Goal: Ask a question

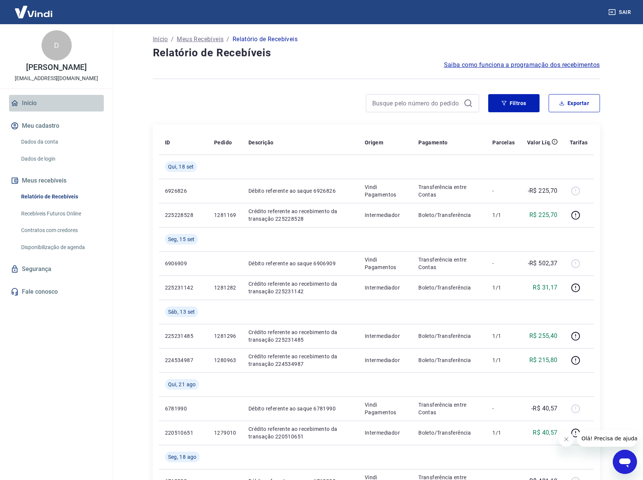
click at [26, 101] on link "Início" at bounding box center [56, 103] width 95 height 17
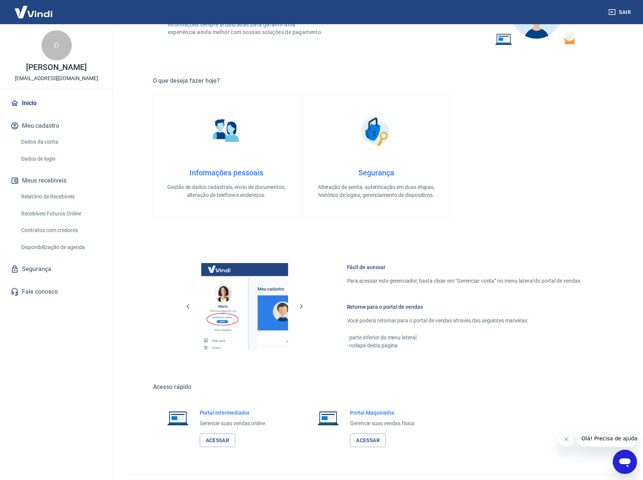
scroll to position [187, 0]
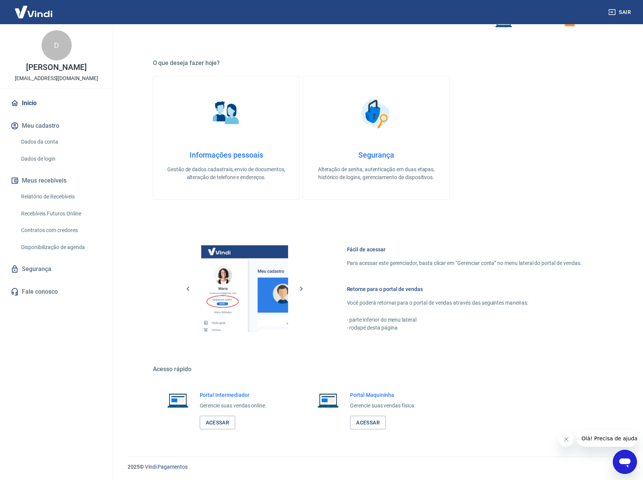
click at [49, 214] on link "Recebíveis Futuros Online" at bounding box center [61, 213] width 86 height 15
click at [39, 142] on link "Dados da conta" at bounding box center [61, 141] width 86 height 15
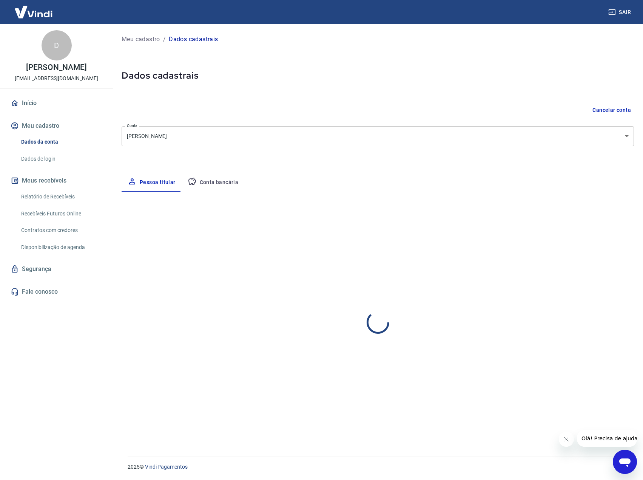
select select "RS"
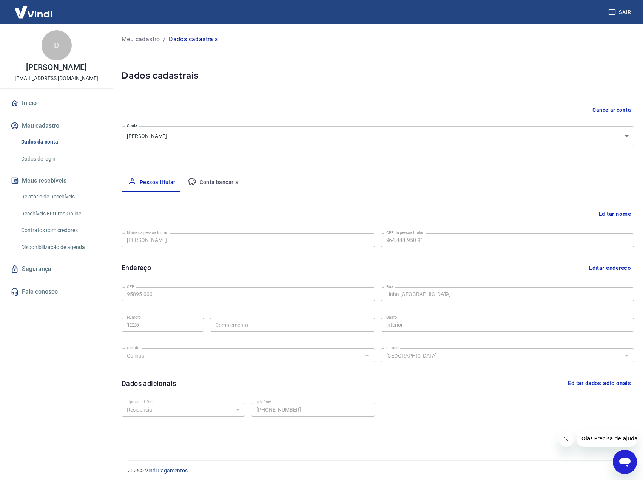
click at [209, 181] on button "Conta bancária" at bounding box center [213, 182] width 63 height 18
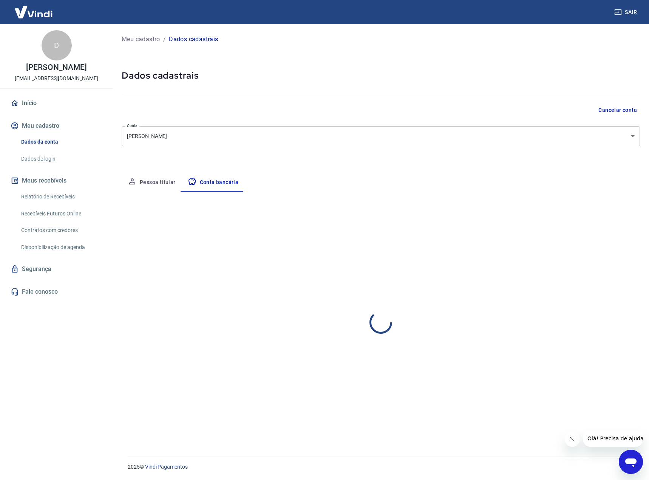
select select "1"
click at [169, 179] on button "Pessoa titular" at bounding box center [152, 182] width 60 height 18
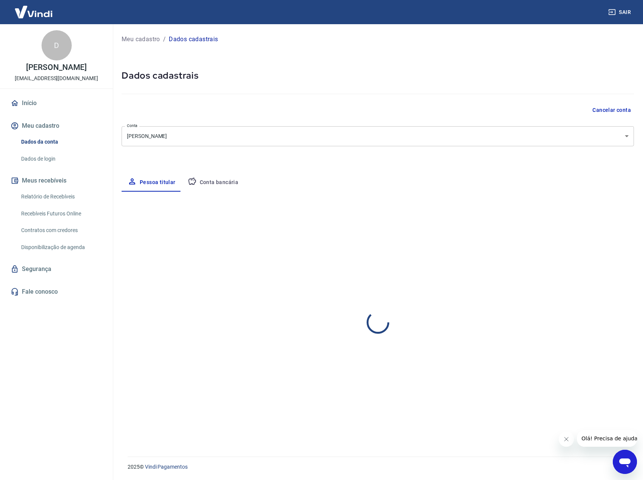
select select "RS"
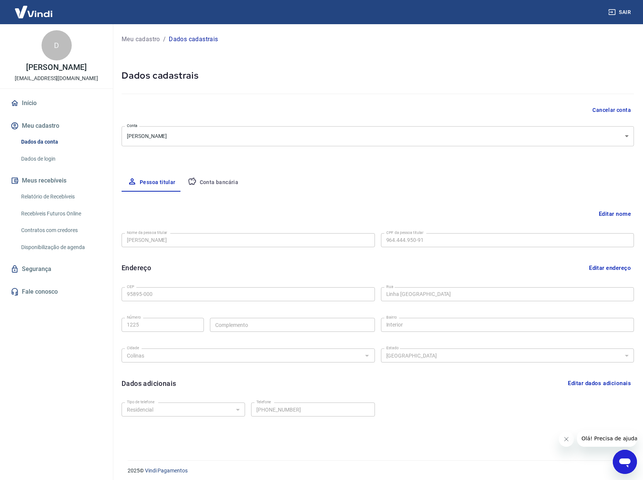
scroll to position [4, 0]
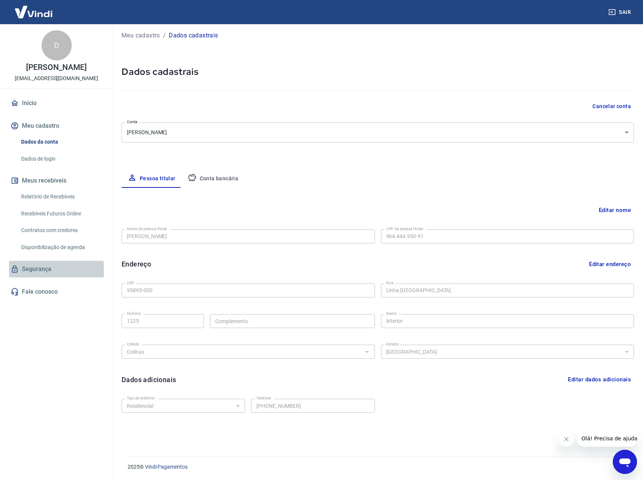
click at [36, 269] on link "Segurança" at bounding box center [56, 269] width 95 height 17
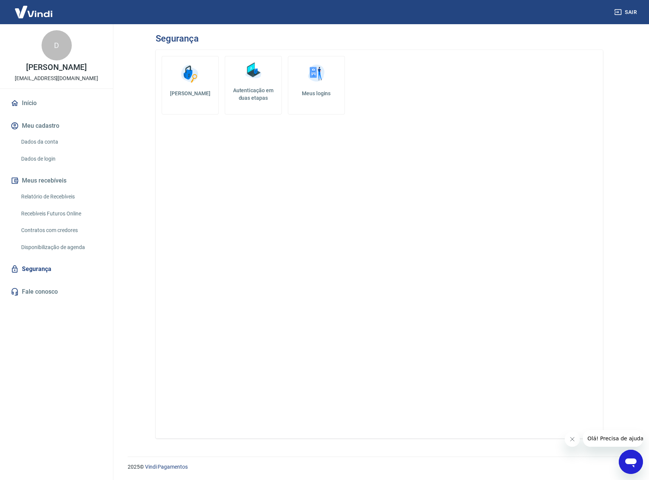
click at [54, 197] on link "Relatório de Recebíveis" at bounding box center [61, 196] width 86 height 15
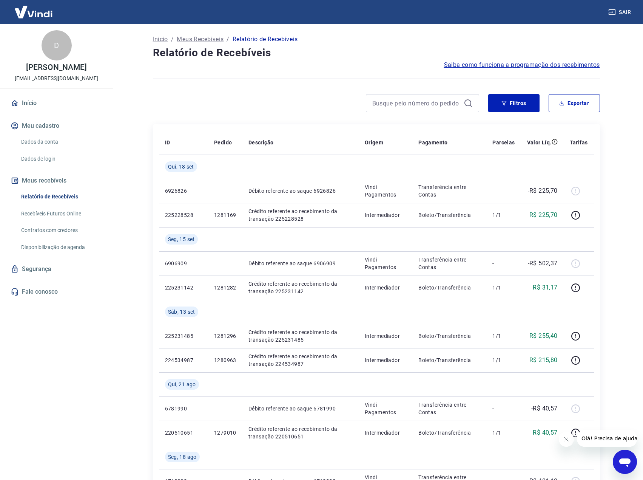
click at [467, 65] on span "Saiba como funciona a programação dos recebimentos" at bounding box center [522, 64] width 156 height 9
click at [51, 141] on link "Dados da conta" at bounding box center [61, 141] width 86 height 15
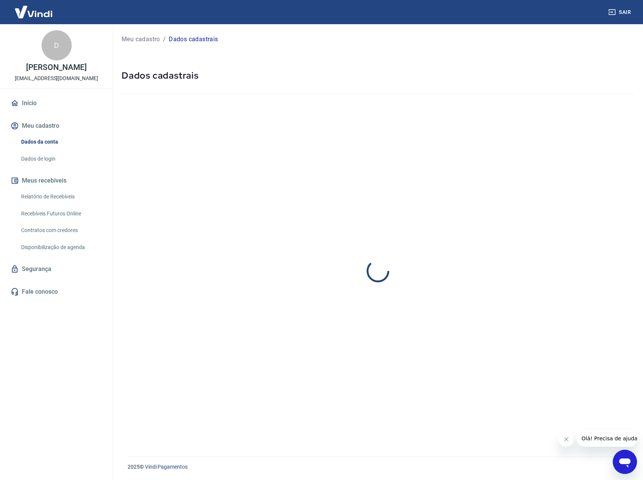
select select "RS"
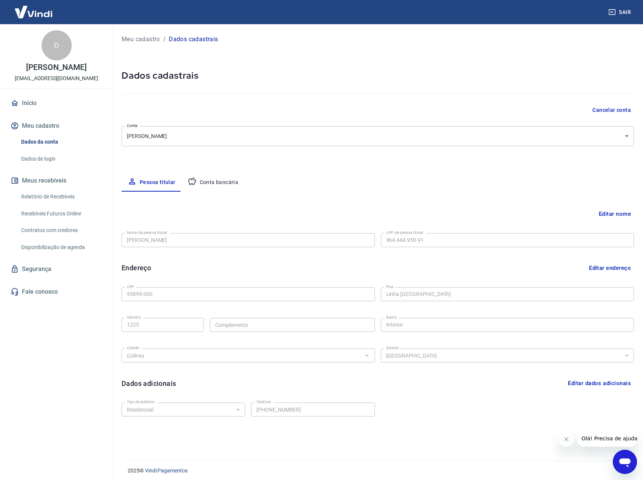
click at [211, 182] on button "Conta bancária" at bounding box center [213, 182] width 63 height 18
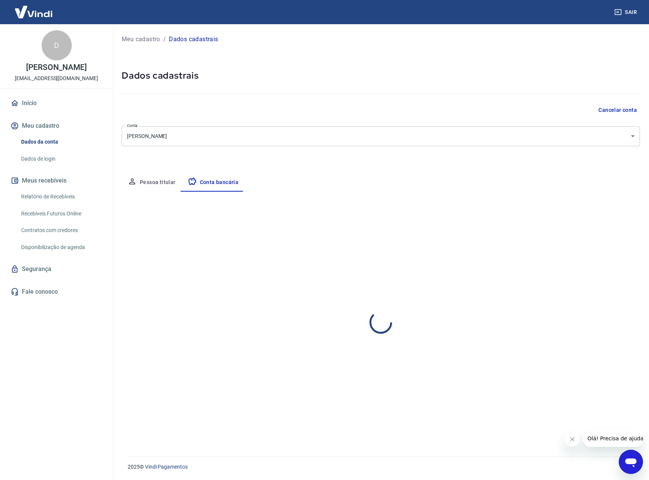
select select "1"
click at [166, 182] on button "Pessoa titular" at bounding box center [152, 182] width 60 height 18
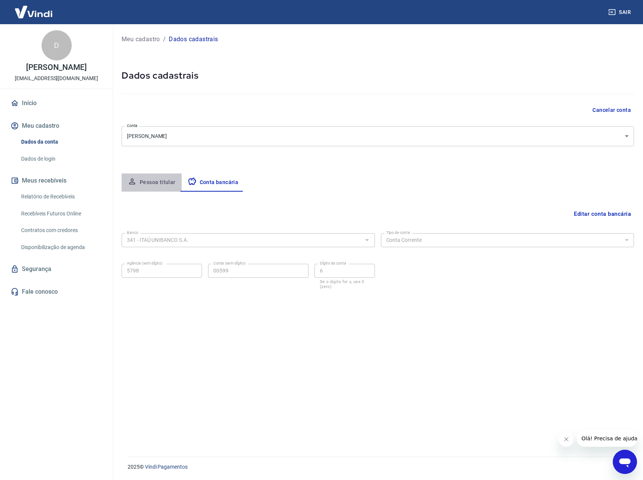
select select "RS"
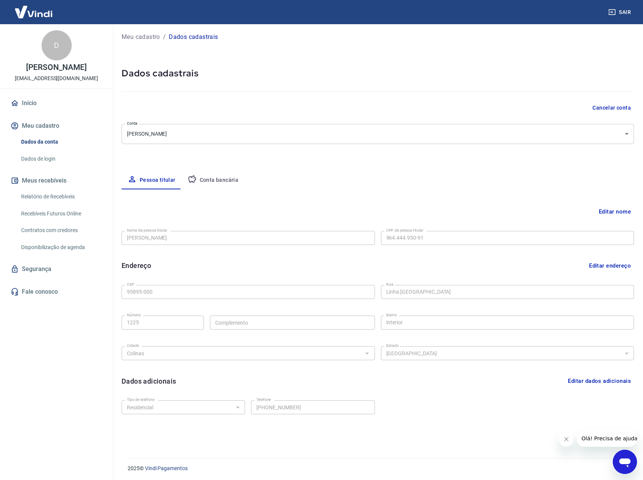
scroll to position [4, 0]
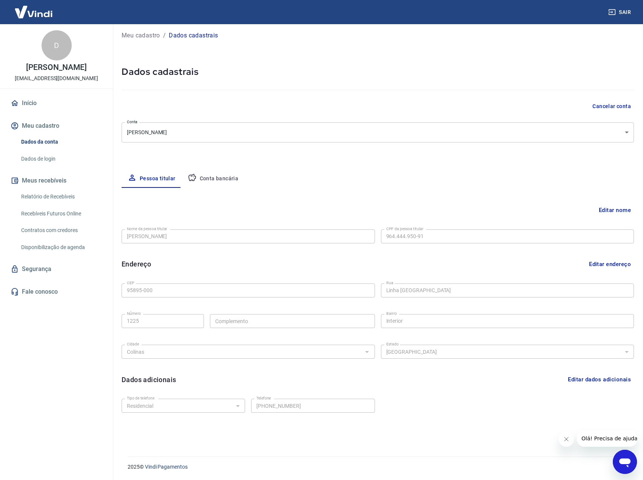
click at [623, 464] on icon "Abrir janela de mensagens" at bounding box center [625, 462] width 11 height 9
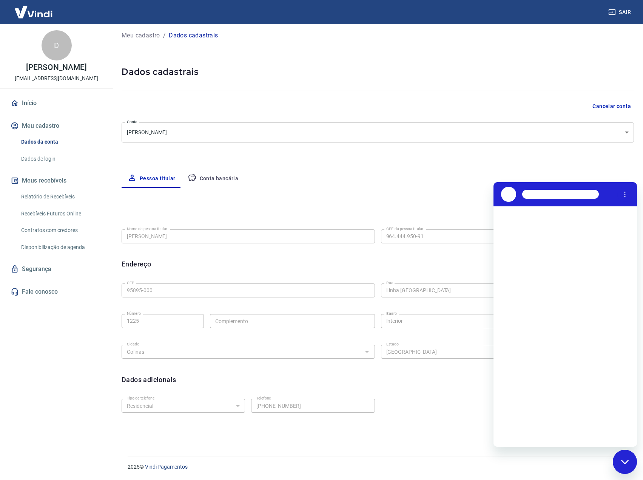
scroll to position [0, 0]
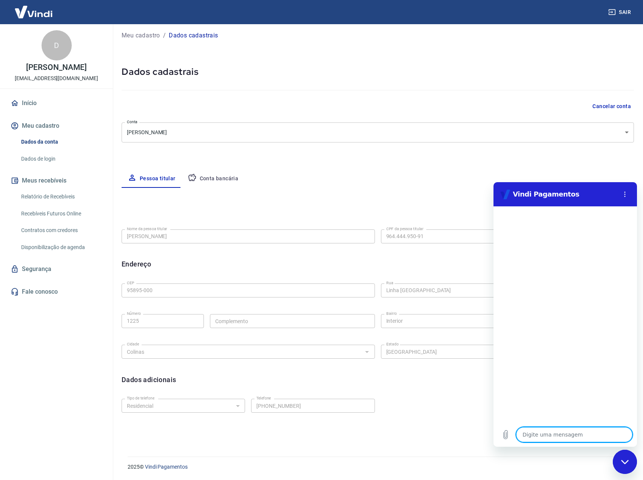
type textarea "modalidade Conta Digital"
type textarea "x"
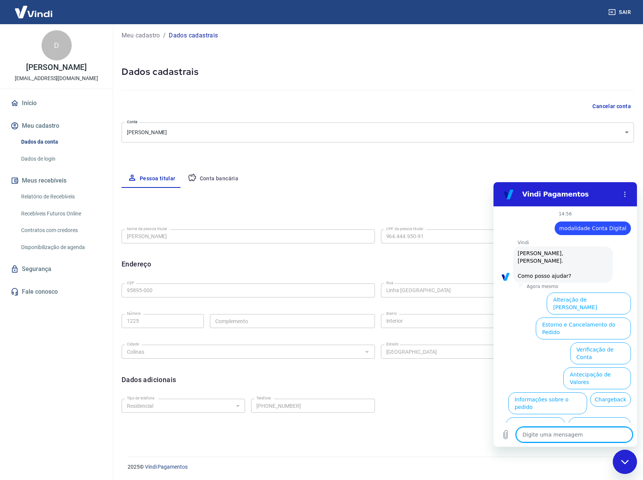
scroll to position [18, 0]
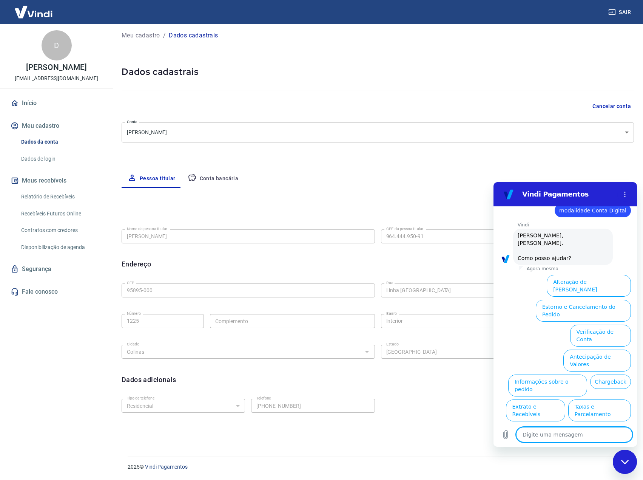
click at [595, 275] on button "Alteração de Dados Cadastrais" at bounding box center [589, 286] width 84 height 22
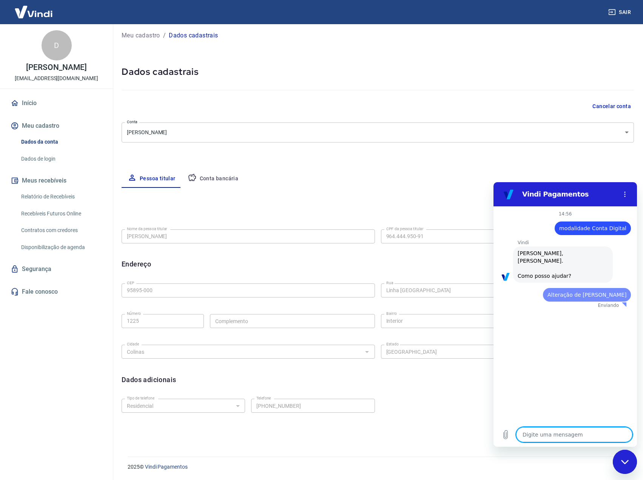
scroll to position [0, 0]
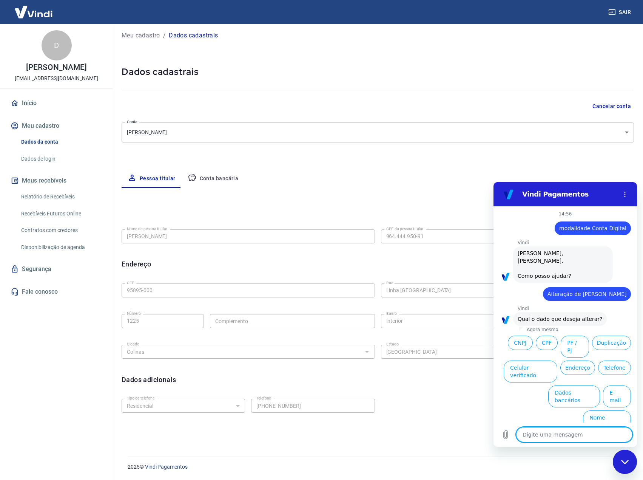
click at [566, 385] on button "Dados bancários" at bounding box center [575, 396] width 52 height 22
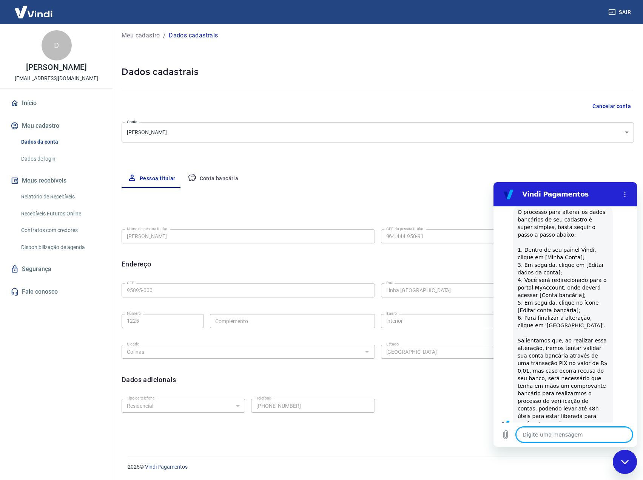
type textarea "x"
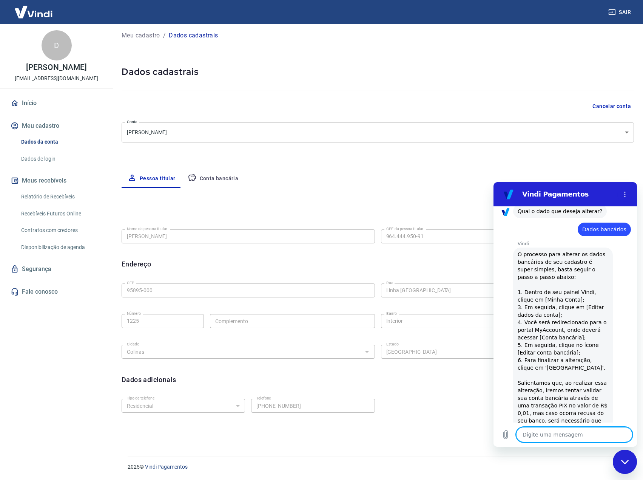
scroll to position [145, 0]
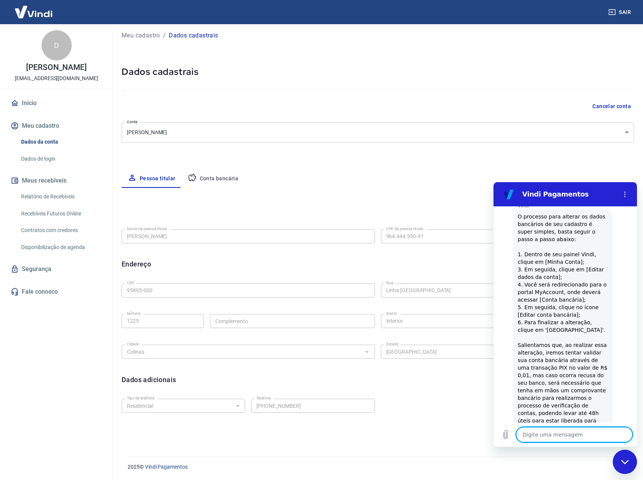
click at [30, 105] on link "Início" at bounding box center [56, 103] width 95 height 17
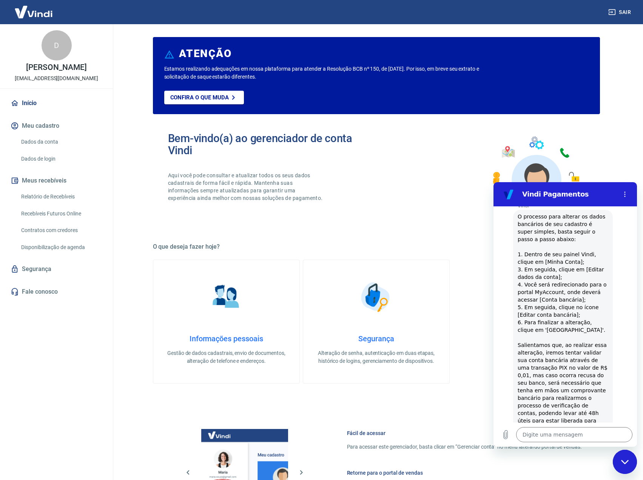
scroll to position [187, 0]
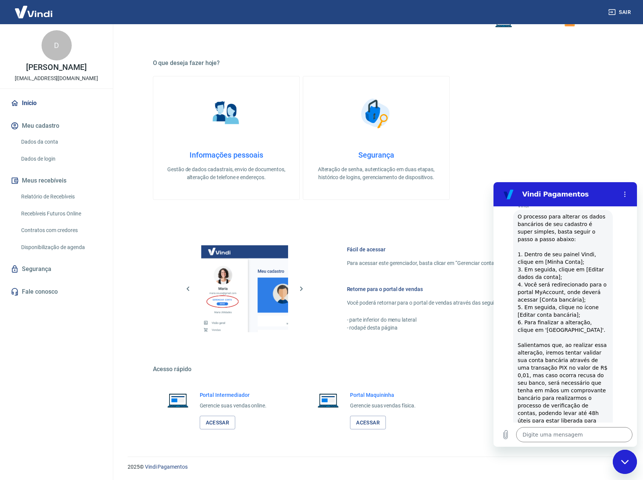
click at [378, 299] on p "Você poderá retornar para o portal de vendas através das seguintes maneiras:" at bounding box center [464, 303] width 235 height 8
click at [216, 423] on link "Acessar" at bounding box center [218, 423] width 36 height 14
click at [51, 196] on link "Relatório de Recebíveis" at bounding box center [61, 196] width 86 height 15
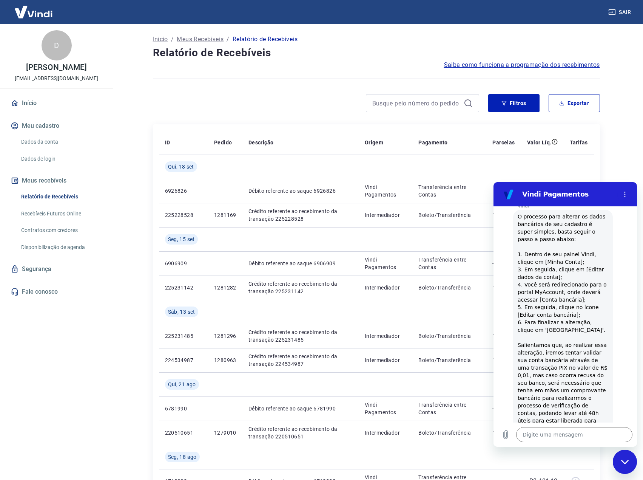
click at [54, 213] on link "Recebíveis Futuros Online" at bounding box center [61, 213] width 86 height 15
click at [553, 431] on textarea at bounding box center [574, 434] width 116 height 15
type textarea "q"
type textarea "x"
type textarea "qu"
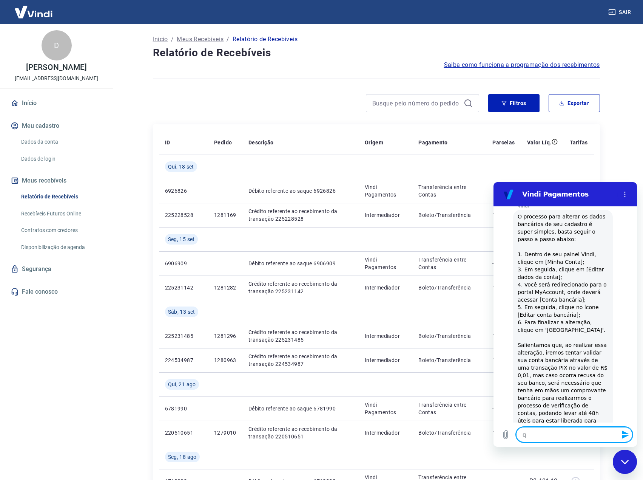
type textarea "x"
type textarea "que"
type textarea "x"
type textarea "quer"
type textarea "x"
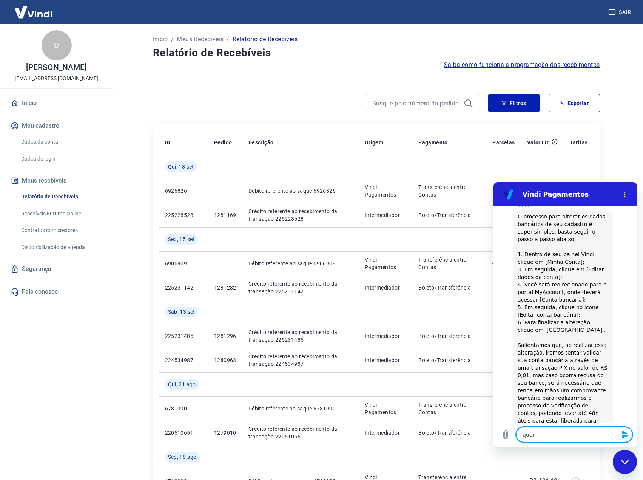
type textarea "quero"
type textarea "x"
type textarea "quero"
type textarea "x"
type textarea "quero f"
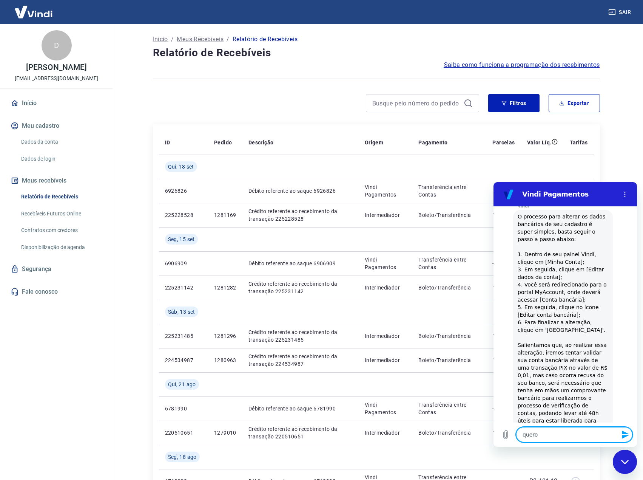
type textarea "x"
type textarea "quero fa"
type textarea "x"
type textarea "quero fal"
type textarea "x"
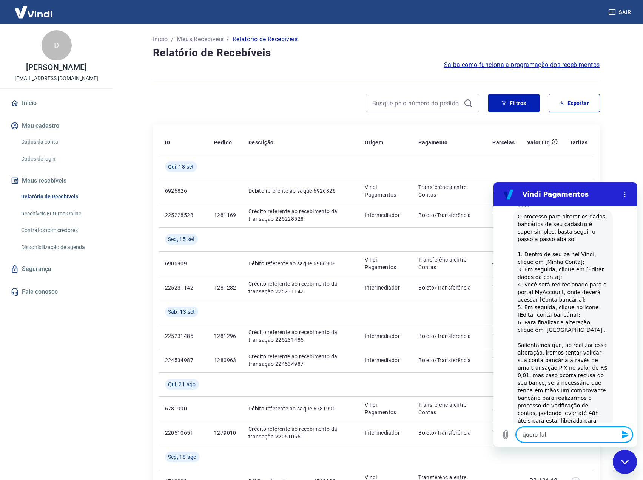
type textarea "quero fala"
type textarea "x"
type textarea "quero falar"
type textarea "x"
type textarea "quero falar"
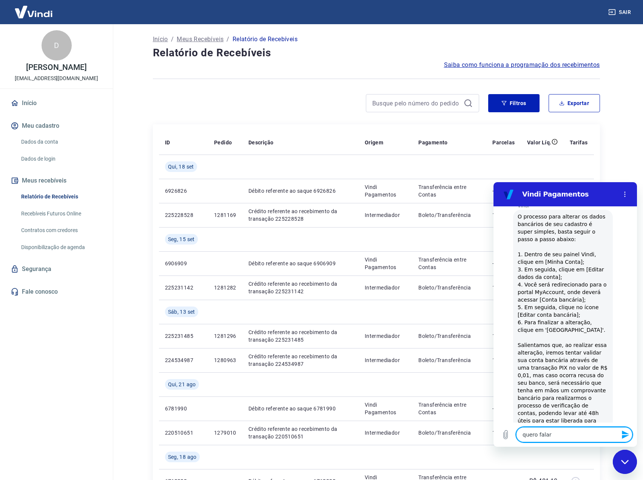
type textarea "x"
type textarea "quero falar c"
type textarea "x"
type textarea "quero falar co"
type textarea "x"
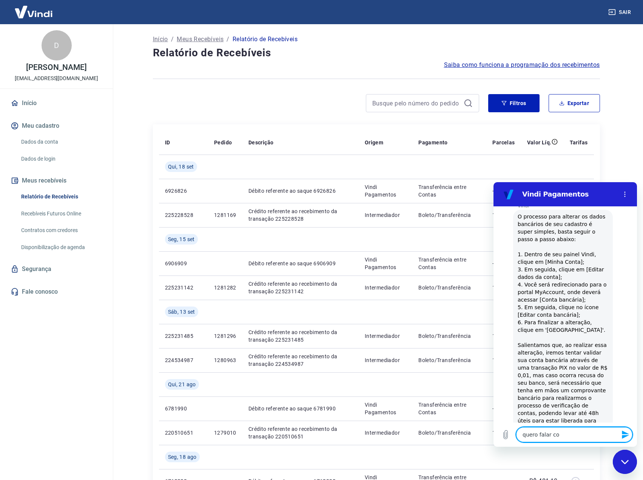
type textarea "quero falar com"
type textarea "x"
type textarea "quero falar com"
type textarea "x"
type textarea "quero falar com a"
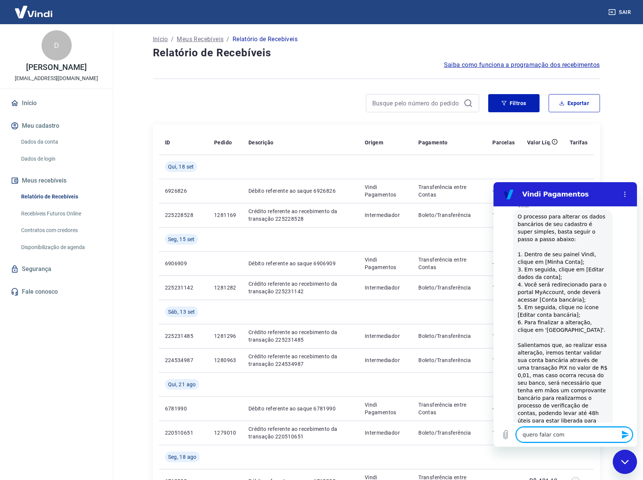
type textarea "x"
type textarea "quero falar com at"
type textarea "x"
type textarea "quero falar com ate"
type textarea "x"
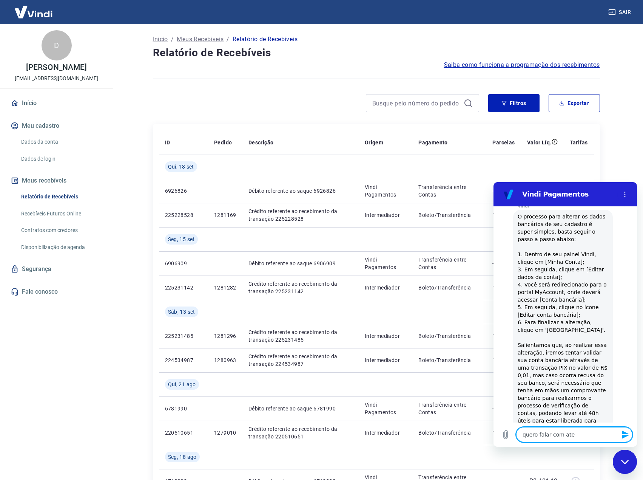
type textarea "quero falar com aten"
type textarea "x"
type textarea "quero falar com atend"
type textarea "x"
type textarea "quero falar com atende"
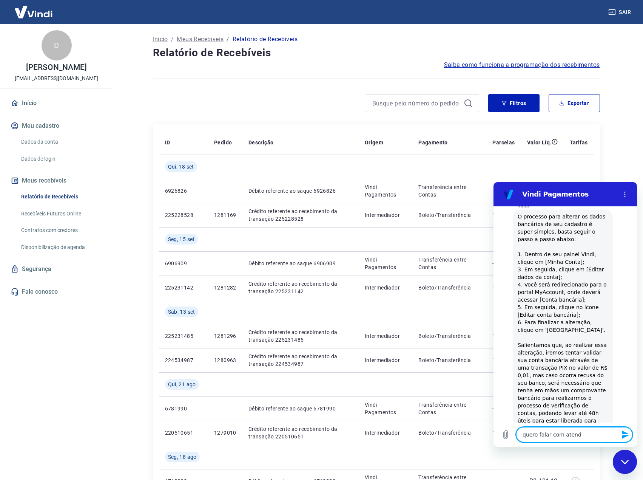
type textarea "x"
type textarea "quero falar com atenden"
type textarea "x"
type textarea "quero falar com atendend"
type textarea "x"
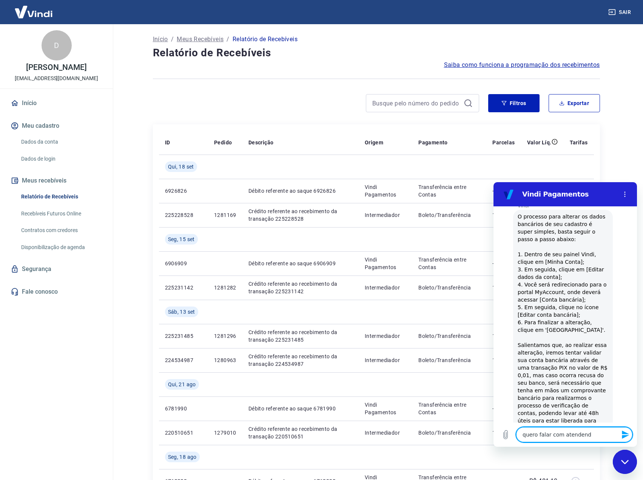
type textarea "quero falar com atenden"
type textarea "x"
type textarea "quero falar com atendent"
type textarea "x"
type textarea "quero falar com atendente"
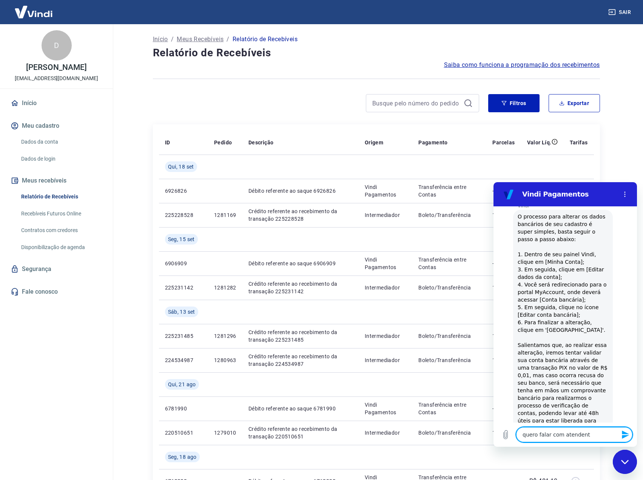
type textarea "x"
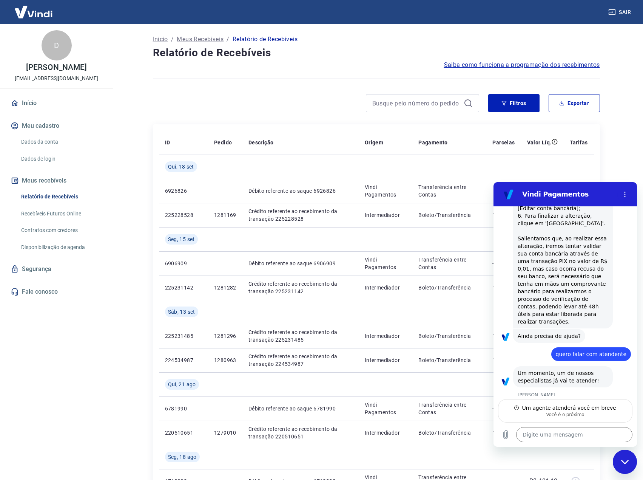
scroll to position [251, 0]
type textarea "x"
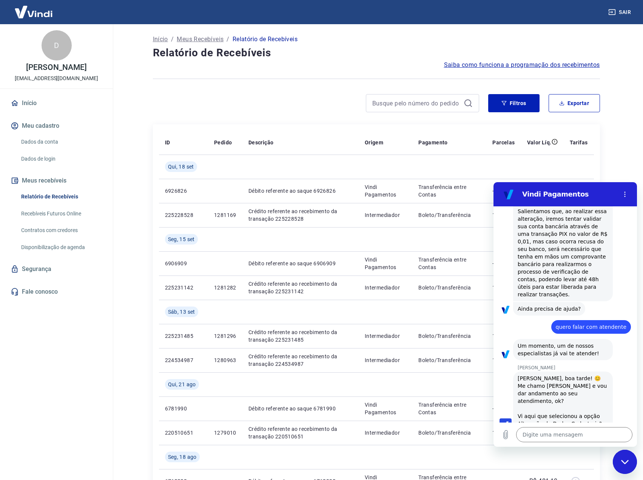
scroll to position [281, 0]
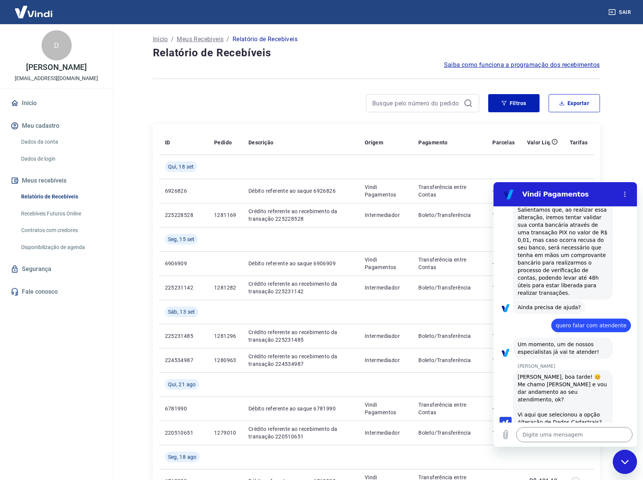
click at [572, 439] on textarea at bounding box center [574, 434] width 116 height 15
type textarea "o"
type textarea "x"
type textarea "ob"
type textarea "x"
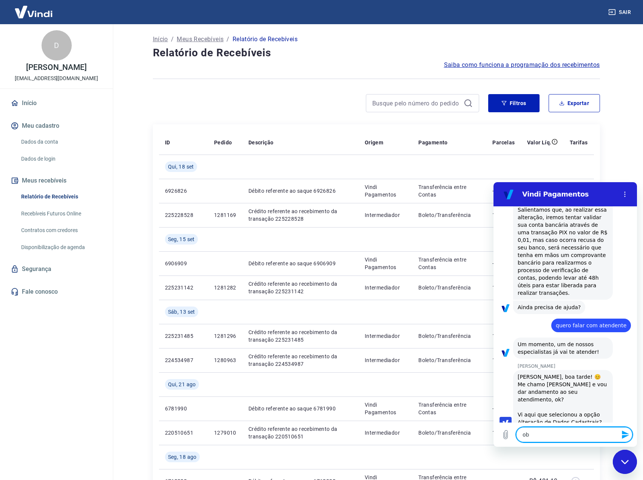
type textarea "obr"
type textarea "x"
type textarea "obri"
type textarea "x"
type textarea "obrig"
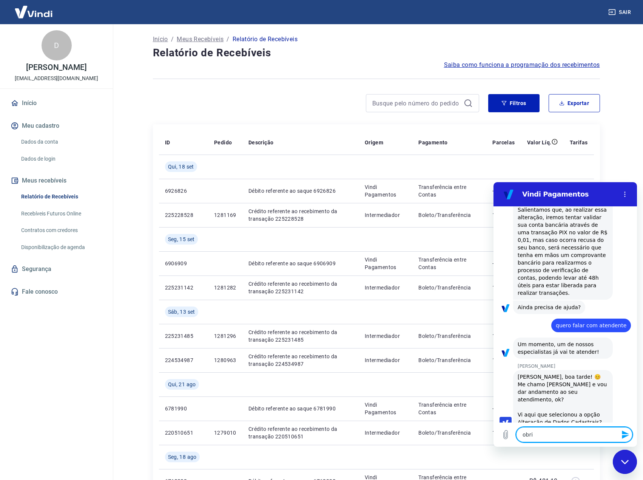
type textarea "x"
type textarea "N"
type textarea "x"
type textarea "Na"
type textarea "x"
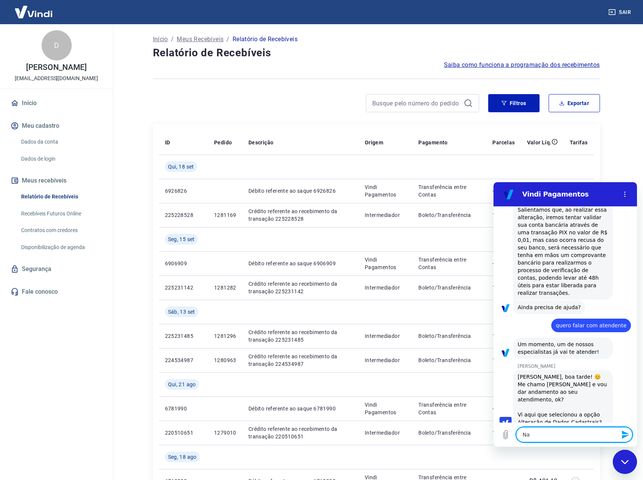
type textarea "Na"
type textarea "x"
type textarea "Na v"
type textarea "x"
type textarea "Na ve"
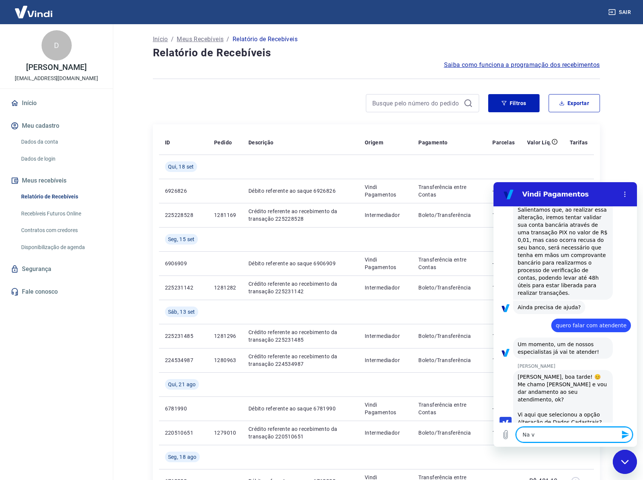
type textarea "x"
type textarea "Na ver"
type textarea "x"
type textarea "Na verd"
type textarea "x"
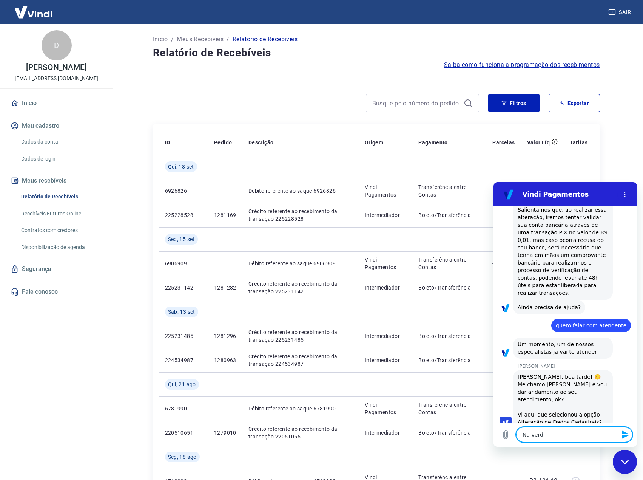
type textarea "Na verda"
type textarea "x"
type textarea "Na verdad"
type textarea "x"
type textarea "Na verdade"
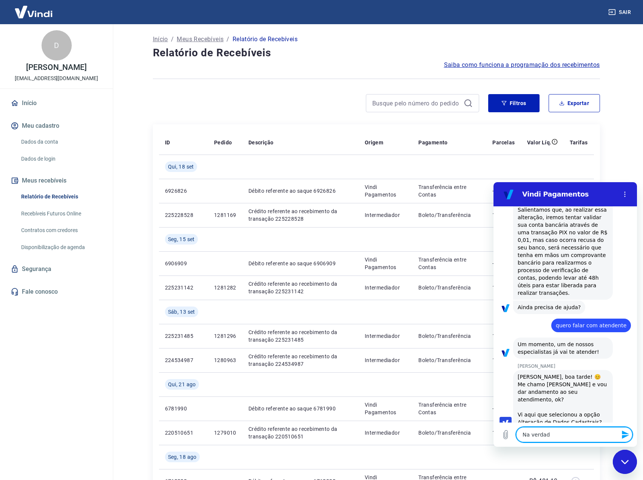
type textarea "x"
type textarea "Na verdade"
type textarea "x"
type textarea "Na verdade q"
type textarea "x"
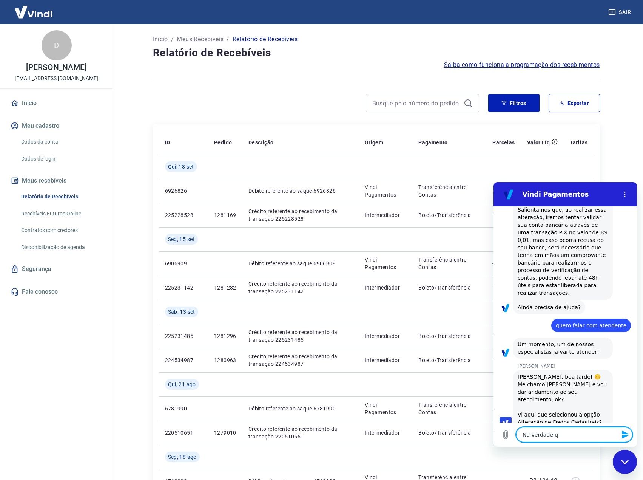
type textarea "Na verdade"
type textarea "x"
type textarea "Na verdade g"
type textarea "x"
type textarea "Na verdade go"
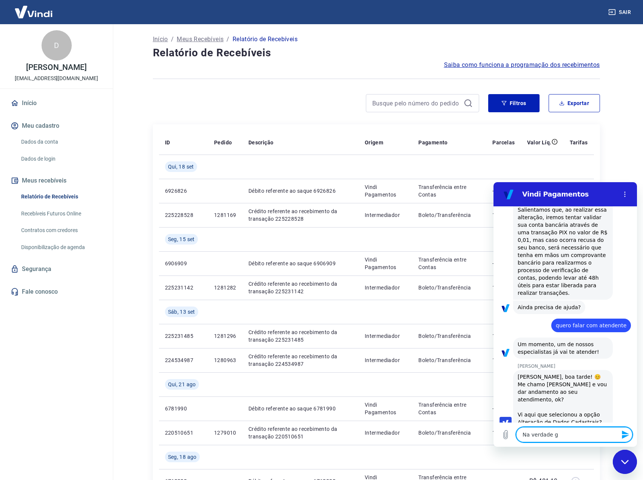
type textarea "x"
type textarea "Na verdade gos"
type textarea "x"
type textarea "Na verdade gost"
type textarea "x"
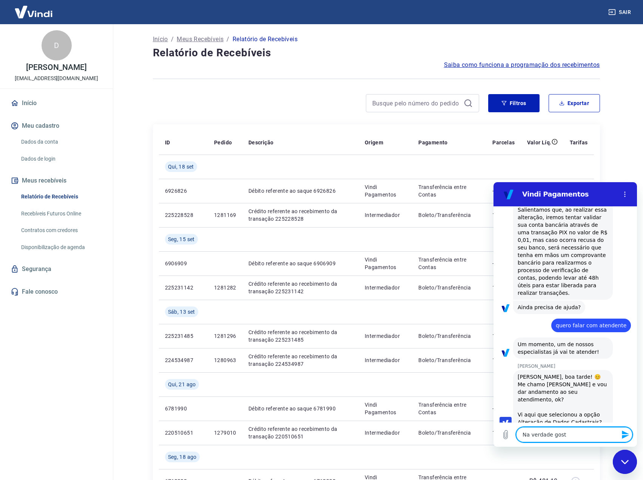
type textarea "Na verdade gosta"
type textarea "x"
type textarea "Na verdade gostar"
type textarea "x"
type textarea "Na verdade gostari"
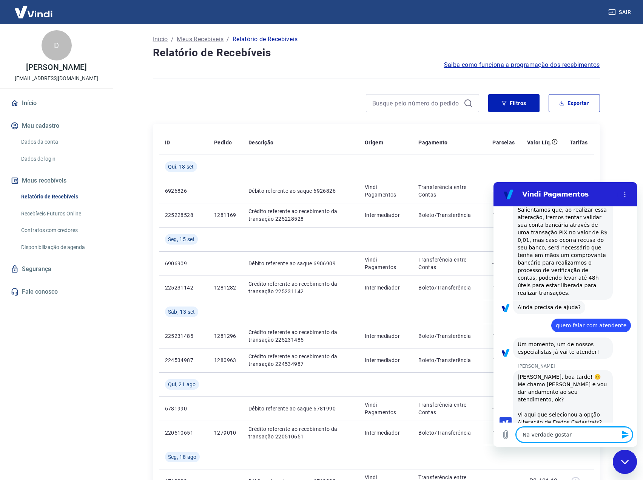
type textarea "x"
type textarea "Na verdade gostaria"
type textarea "x"
type textarea "Na verdade gostaria"
type textarea "x"
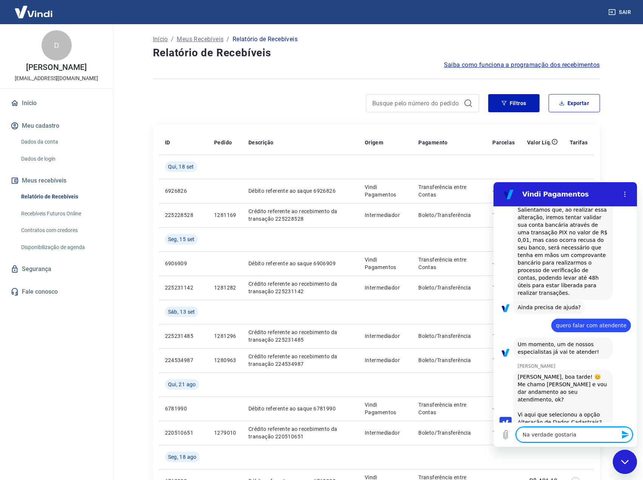
type textarea "Na verdade gostaria d"
type textarea "x"
type textarea "Na verdade gostaria de"
type textarea "x"
type textarea "Na verdade gostaria de"
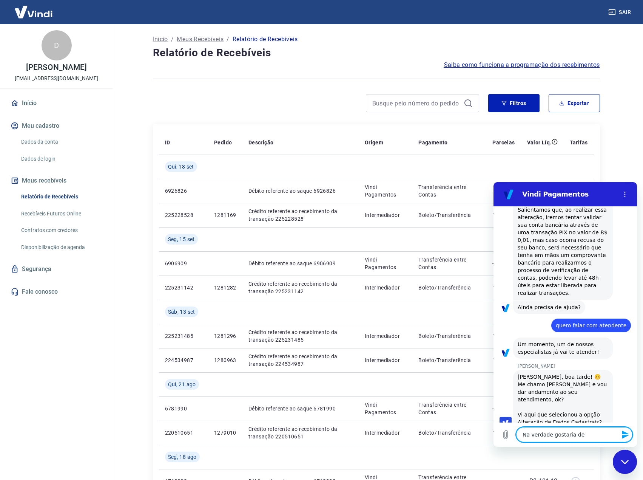
type textarea "x"
type textarea "Na verdade gostaria de g"
type textarea "x"
type textarea "Na verdade gostaria de"
type textarea "x"
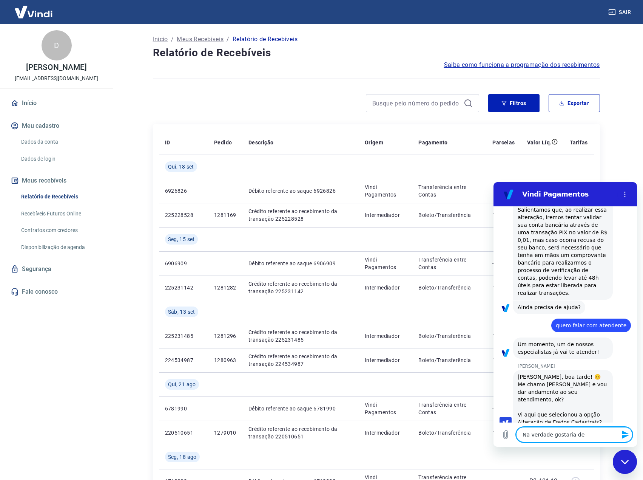
type textarea "Na verdade gostaria de s"
type textarea "x"
type textarea "Na verdade gostaria de sa"
type textarea "x"
type textarea "Na verdade gostaria de sab"
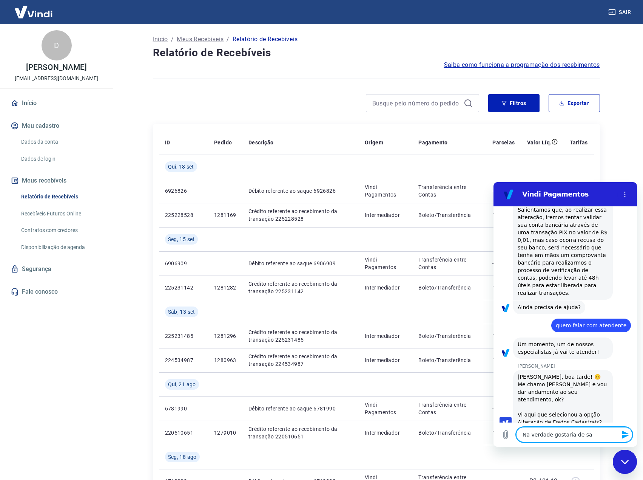
type textarea "x"
type textarea "Na verdade gostaria de sabe"
type textarea "x"
type textarea "Na verdade gostaria de saber"
type textarea "x"
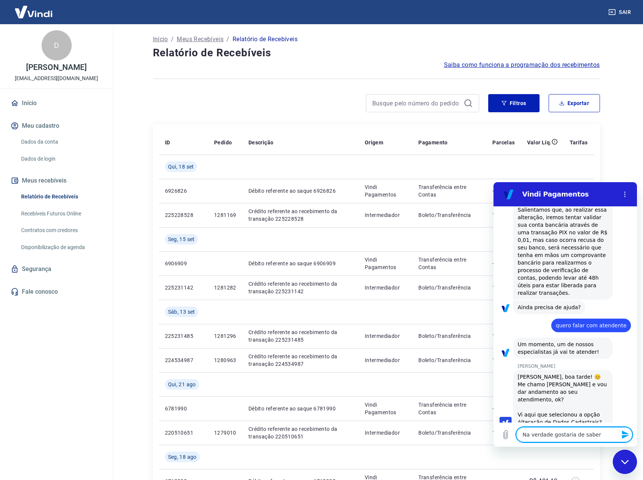
type textarea "Na verdade gostaria de saber"
type textarea "x"
type textarea "Na verdade gostaria de saber c"
type textarea "x"
type textarea "Na verdade gostaria de saber co"
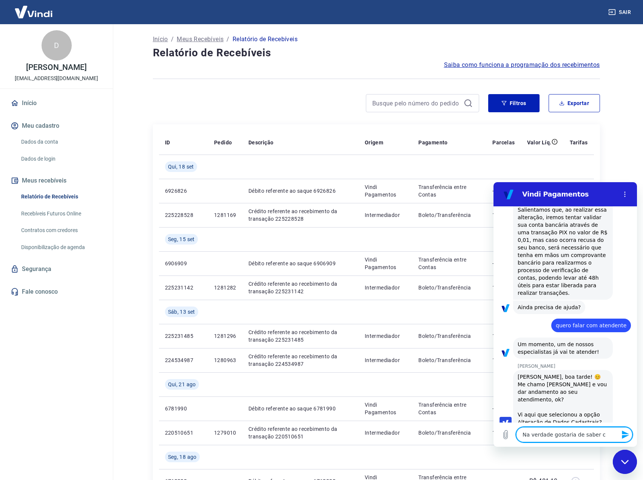
type textarea "x"
type textarea "Na verdade gostaria de saber com"
type textarea "x"
type textarea "Na verdade gostaria de saber como"
type textarea "x"
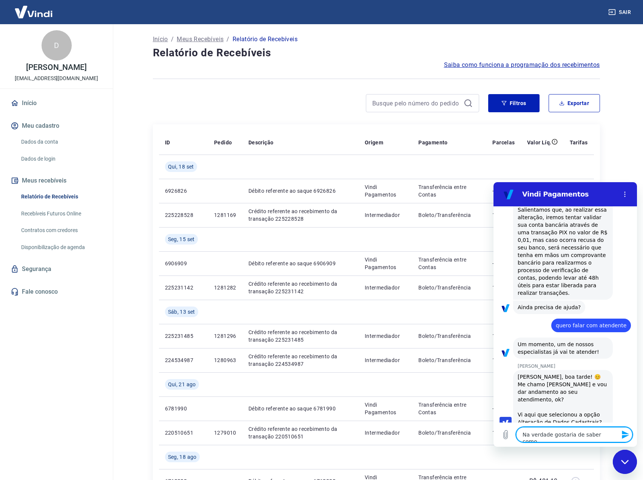
type textarea "Na verdade gostaria de saber como"
type textarea "x"
type textarea "Na verdade gostaria de saber como f"
type textarea "x"
type textarea "Na verdade gostaria de saber como fa"
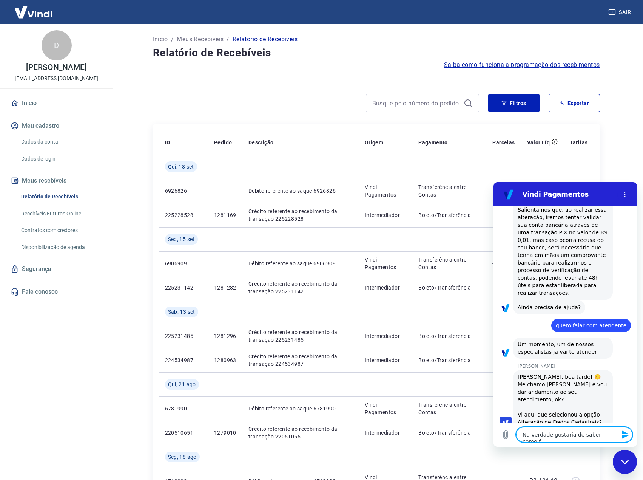
type textarea "x"
type textarea "Na verdade gostaria de saber como faç"
type textarea "x"
type textarea "Na verdade gostaria de saber como faço"
type textarea "x"
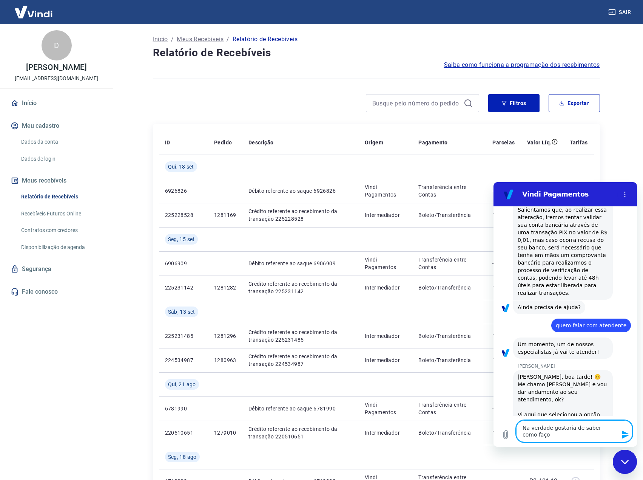
type textarea "Na verdade gostaria de saber como faço"
type textarea "x"
type textarea "Na verdade gostaria de saber como faço p"
type textarea "x"
type textarea "Na verdade gostaria de saber como faço pa"
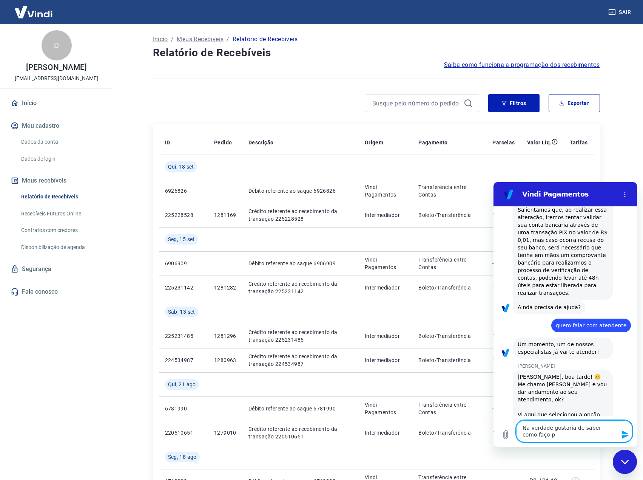
type textarea "x"
type textarea "Na verdade gostaria de saber como faço par"
type textarea "x"
type textarea "Na verdade gostaria de saber como faço para"
type textarea "x"
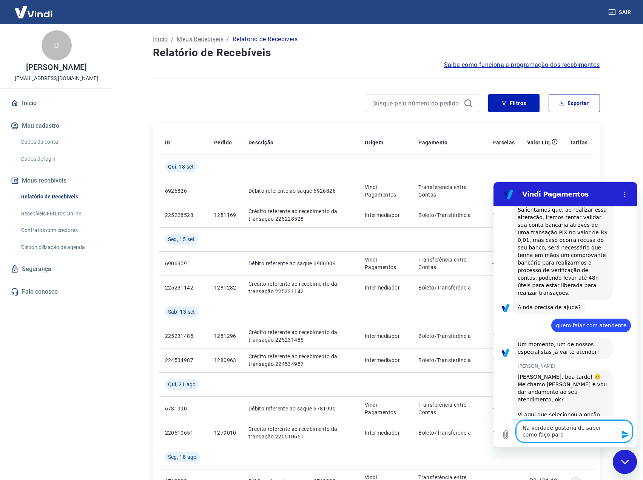
type textarea "Na verdade gostaria de saber como faço para"
type textarea "x"
type textarea "Na verdade gostaria de saber como faço para s"
type textarea "x"
type textarea "Na verdade gostaria de saber como faço para sa"
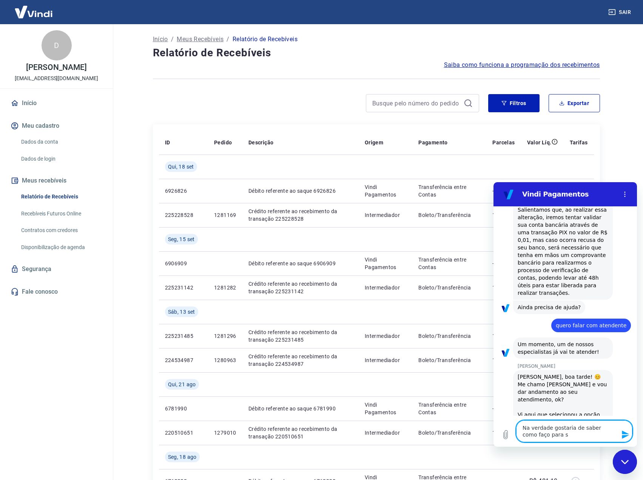
type textarea "x"
type textarea "Na verdade gostaria de saber como faço para sai"
type textarea "x"
type textarea "Na verdade gostaria de saber como faço para sair"
type textarea "x"
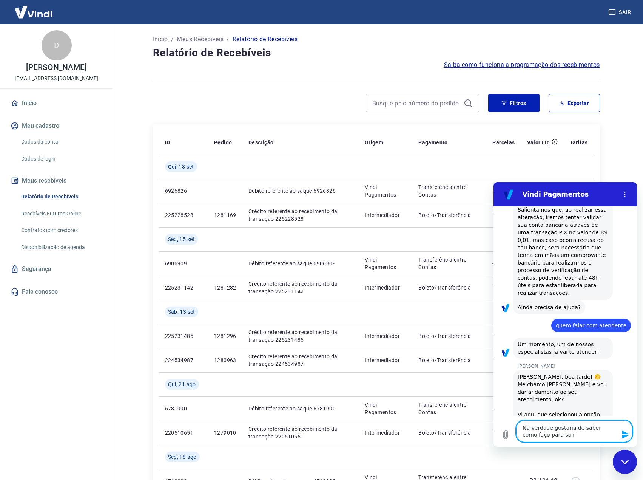
type textarea "Na verdade gostaria de saber como faço para sair"
type textarea "x"
type textarea "Na verdade gostaria de saber como faço para sair d"
type textarea "x"
type textarea "Na verdade gostaria de saber como faço para sair do"
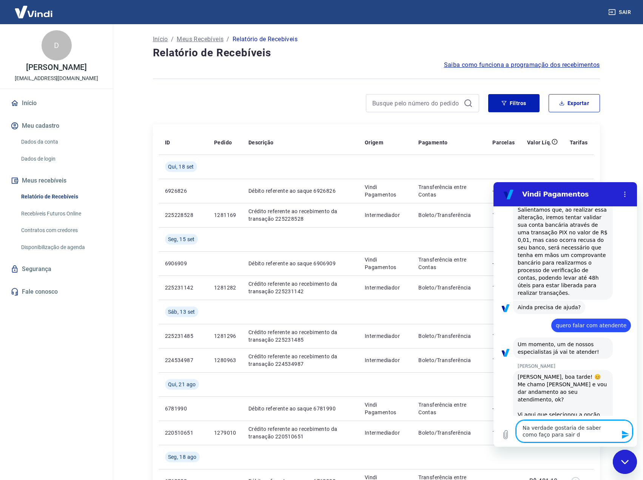
type textarea "x"
type textarea "Na verdade gostaria de saber como faço para sair do"
type textarea "x"
type textarea "Na verdade gostaria de saber como faço para sair do m"
type textarea "x"
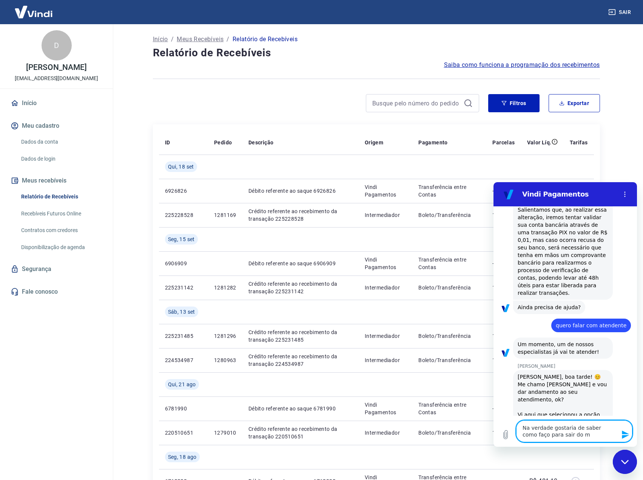
type textarea "Na verdade gostaria de saber como faço para sair do mo"
type textarea "x"
type textarea "Na verdade gostaria de saber como faço para sair do mod"
type textarea "x"
type textarea "Na verdade gostaria de saber como faço para sair do mode"
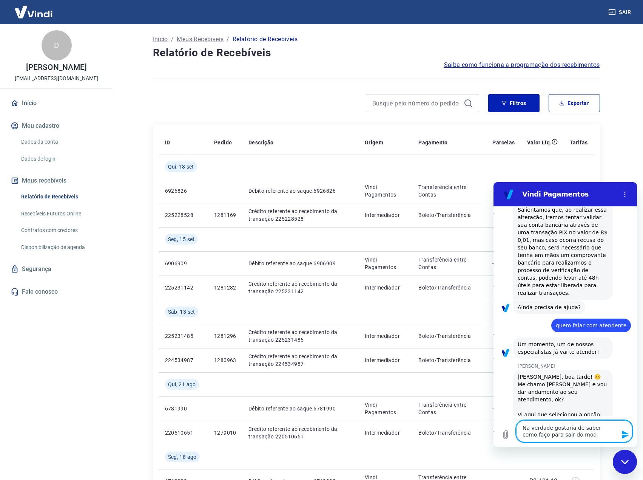
type textarea "x"
type textarea "Na verdade gostaria de saber como faço para sair do model"
type textarea "x"
type textarea "Na verdade gostaria de saber como faço para sair do modelo"
type textarea "x"
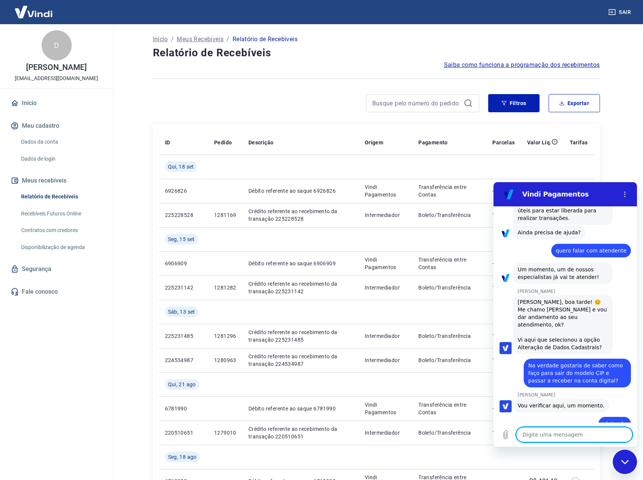
scroll to position [357, 0]
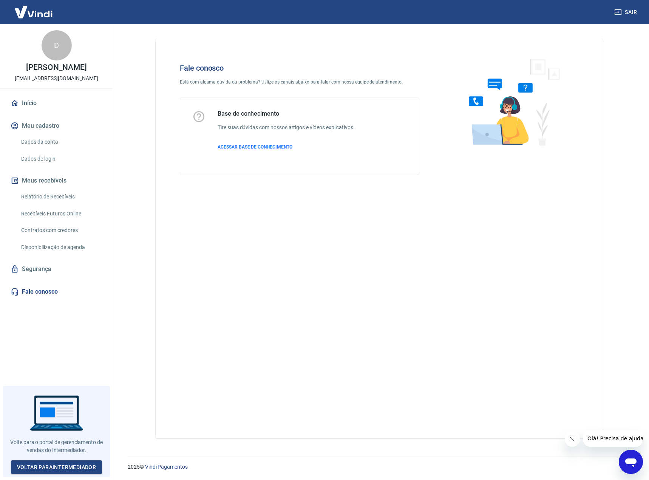
click at [630, 459] on icon "Abrir janela de mensagens" at bounding box center [630, 462] width 11 height 9
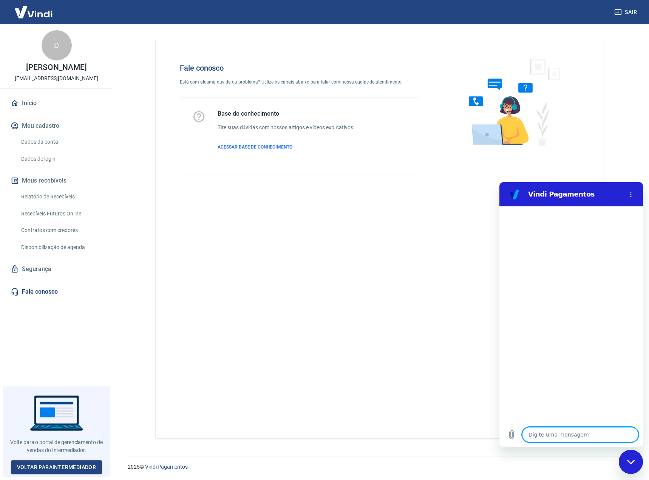
type textarea "c"
type textarea "x"
type textarea "co"
type textarea "x"
type textarea "com"
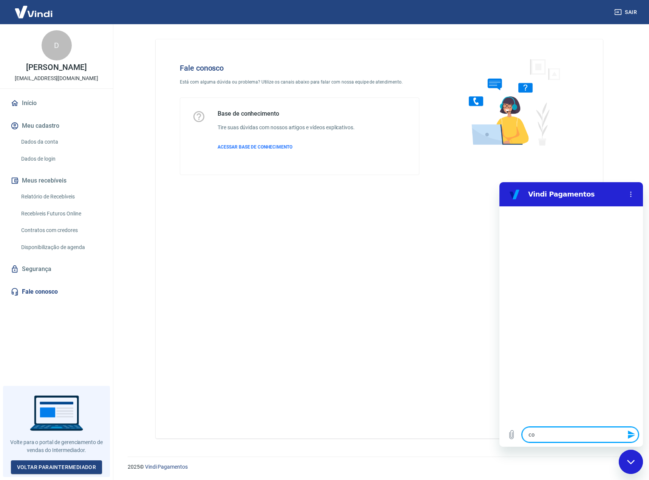
type textarea "x"
type textarea "como"
type textarea "x"
type textarea "como"
type textarea "x"
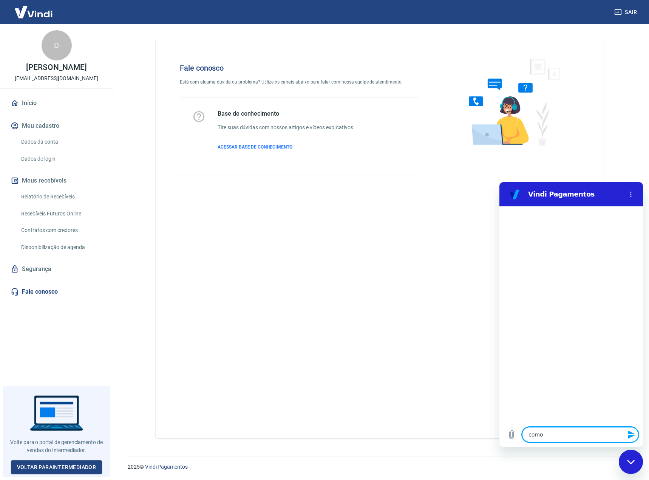
type textarea "como f"
type textarea "x"
type textarea "como fa"
type textarea "x"
type textarea "como faç"
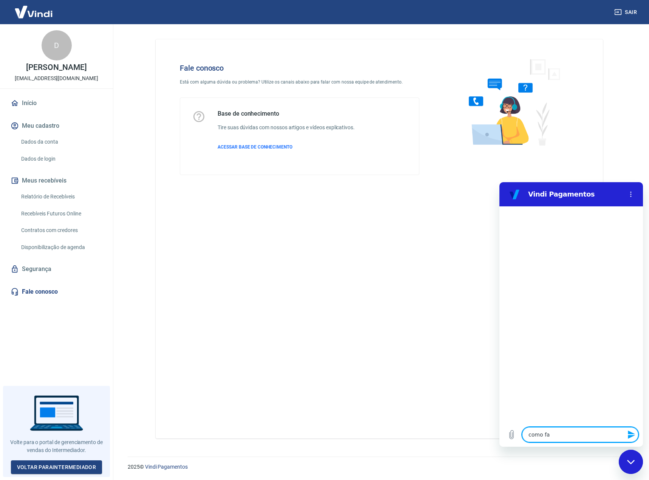
type textarea "x"
type textarea "como faço"
type textarea "x"
type textarea "como faço"
type textarea "x"
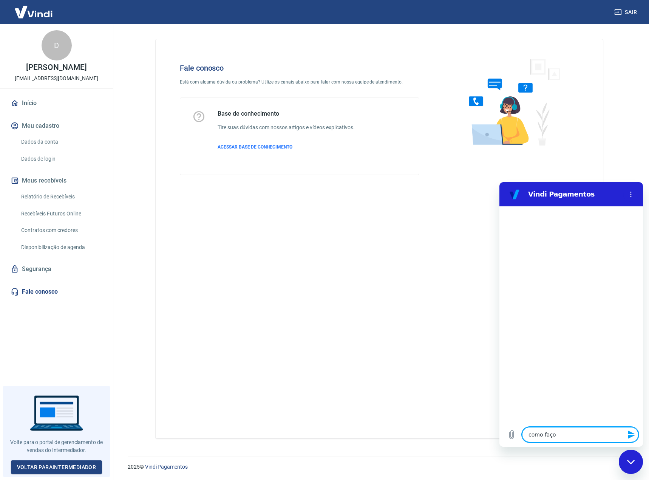
type textarea "como faço p"
type textarea "x"
type textarea "como faço pa"
type textarea "x"
type textarea "como faço par"
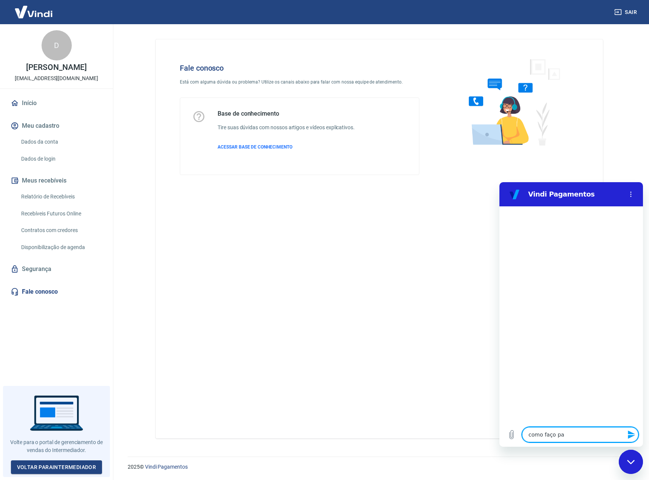
type textarea "x"
type textarea "como faço para"
type textarea "x"
type textarea "como faço para"
type textarea "x"
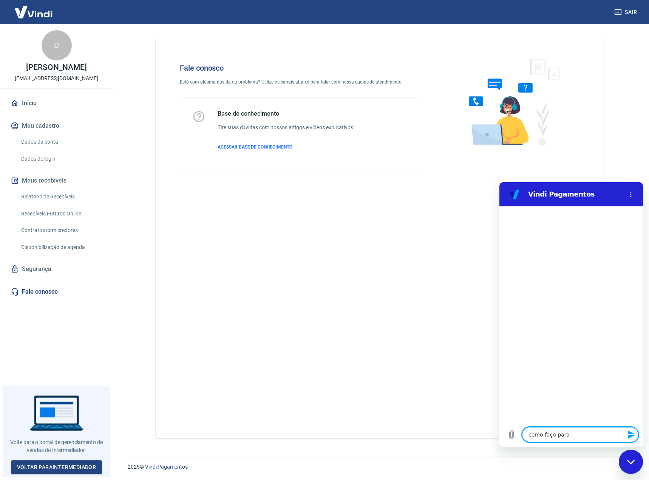
type textarea "como faço para q"
type textarea "x"
type textarea "como faço para qu"
type textarea "x"
type textarea "como faço para que"
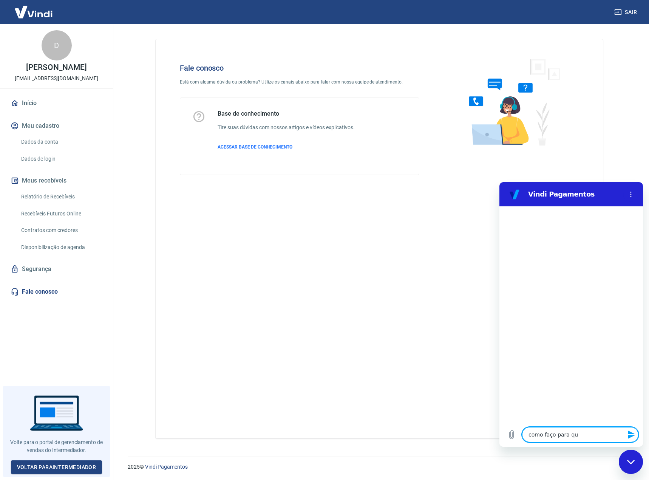
type textarea "x"
type textarea "como faço para que"
type textarea "x"
type textarea "como faço para que o"
type textarea "x"
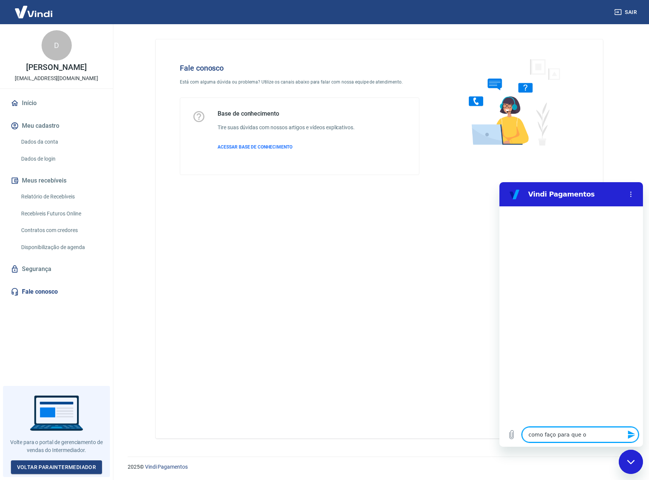
type textarea "como faço para que os"
type textarea "x"
type textarea "como faço para que os"
type textarea "x"
type textarea "como faço para que os p"
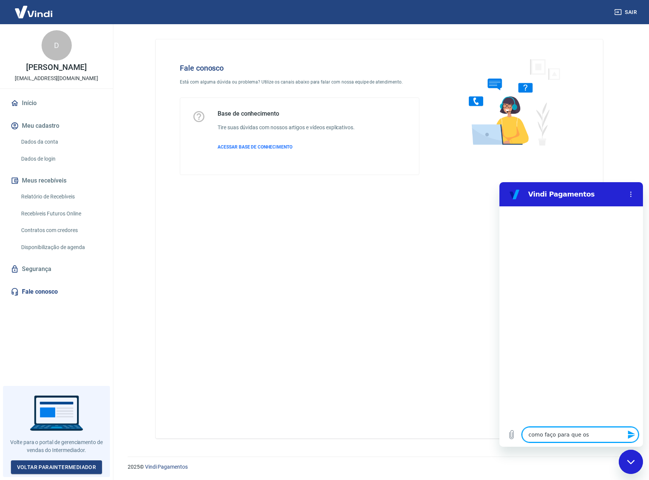
type textarea "x"
type textarea "como faço para que os pa"
type textarea "x"
type textarea "como faço para que os pag"
type textarea "x"
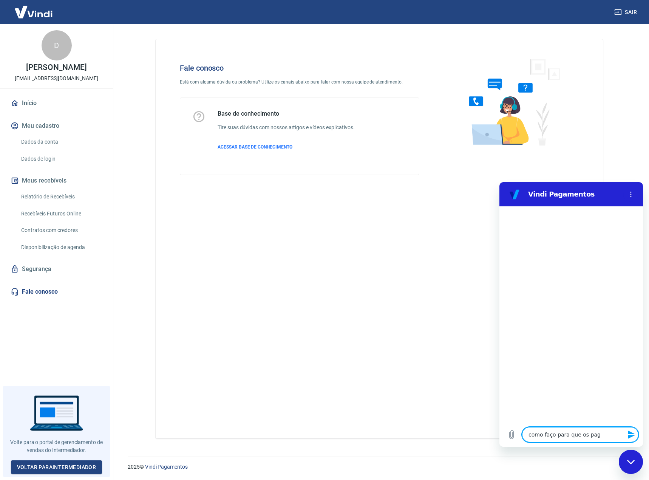
type textarea "como faço para que os paga"
type textarea "x"
type textarea "como faço para que os pagam"
type textarea "x"
type textarea "como faço para que os pagame"
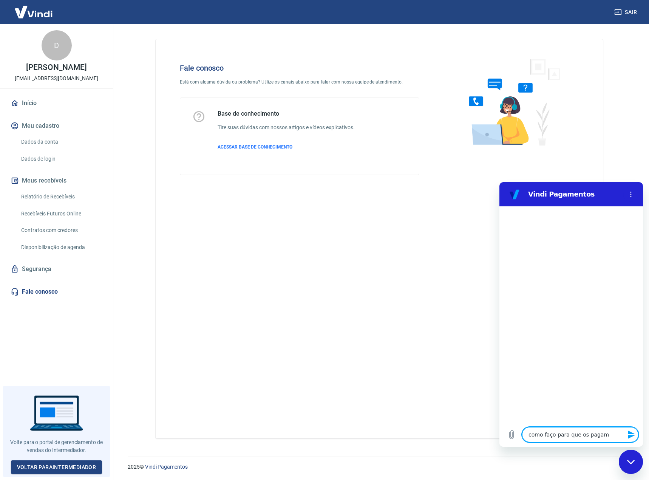
type textarea "x"
type textarea "como faço para que os pagamen"
type textarea "x"
type textarea "como faço para que os pagament"
type textarea "x"
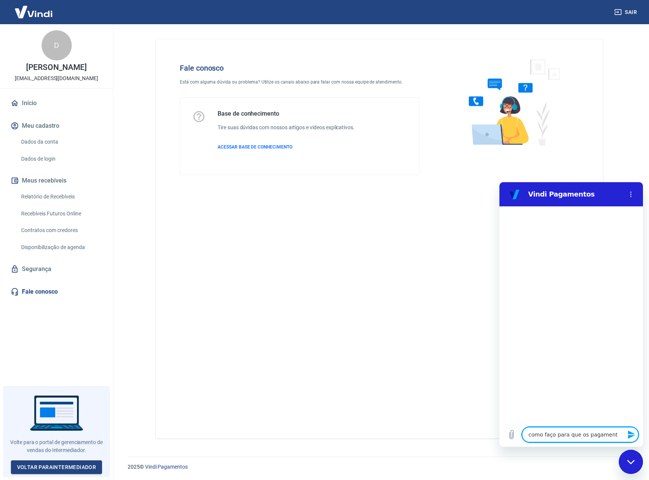
type textarea "como faço para que os pagamento"
type textarea "x"
type textarea "como faço para que os pagamentos"
type textarea "x"
type textarea "como faço para que os pagamentos"
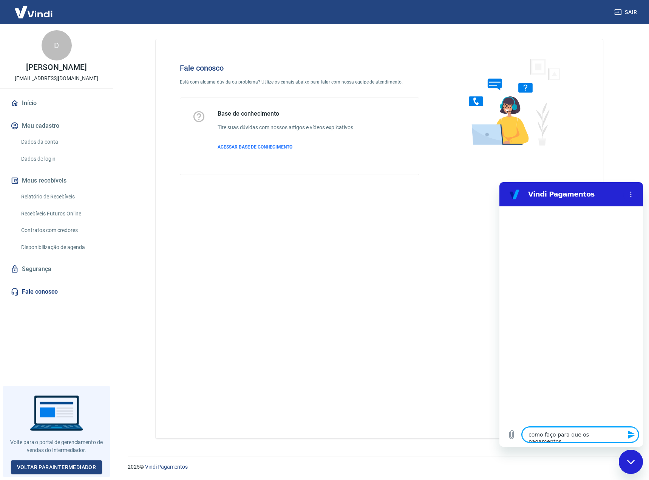
type textarea "x"
type textarea "como faço para que os pagamentos c"
type textarea "x"
type textarea "como faço para que os pagamentos ca"
type textarea "x"
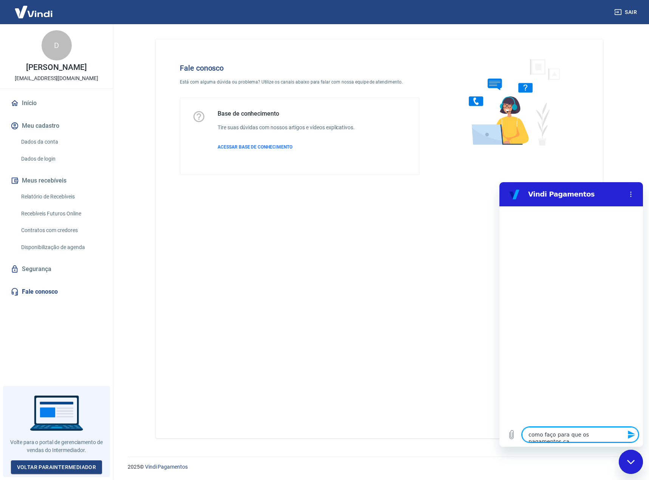
type textarea "como faço para que os pagamentos cai"
type textarea "x"
type textarea "como faço para que os pagamentos caia"
type textarea "x"
type textarea "como faço para que os pagamentos caiam"
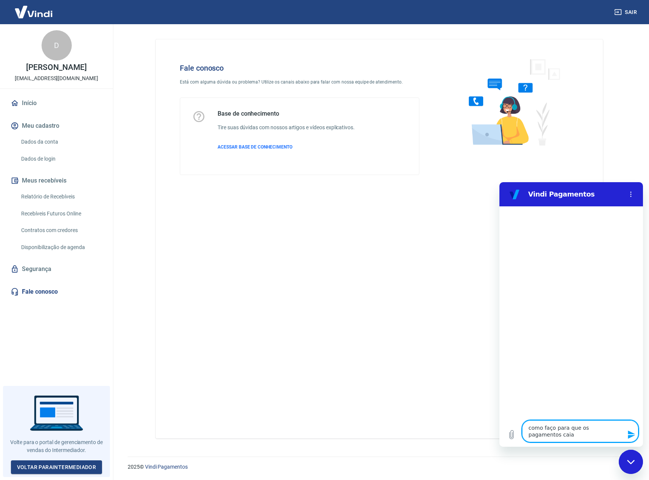
type textarea "x"
type textarea "como faço para que os pagamentos caiam"
type textarea "x"
type textarea "como faço para que os pagamentos caiam n"
type textarea "x"
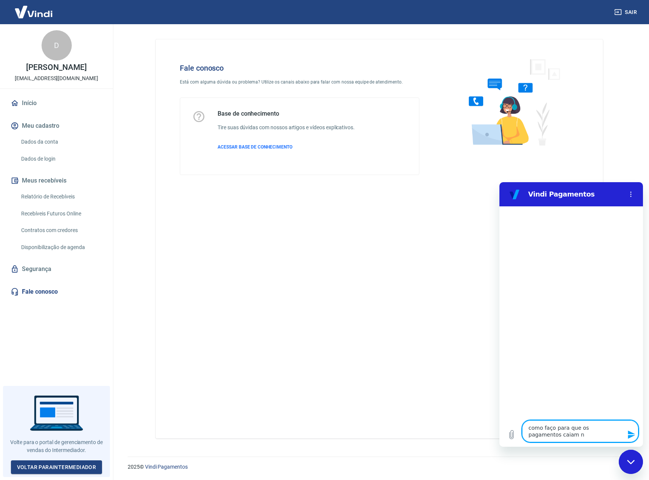
type textarea "como faço para que os pagamentos caiam na"
type textarea "x"
type textarea "como faço para que os pagamentos caiam na"
type textarea "x"
type textarea "como faço para que os pagamentos caiam na c"
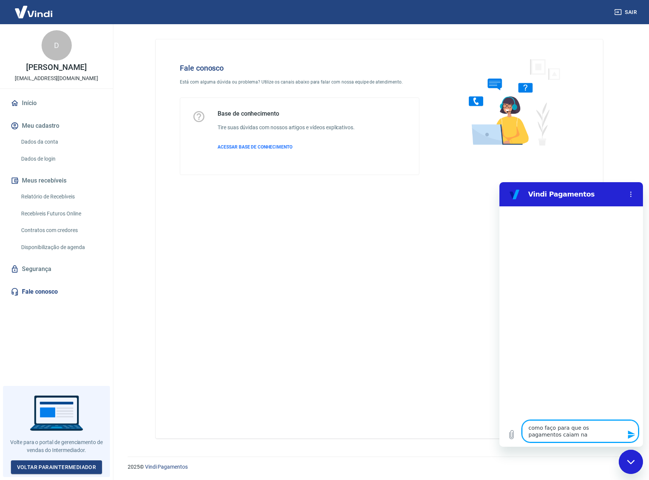
type textarea "x"
type textarea "como faço para que os pagamentos caiam na co"
type textarea "x"
type textarea "como faço para que os pagamentos caiam na con"
type textarea "x"
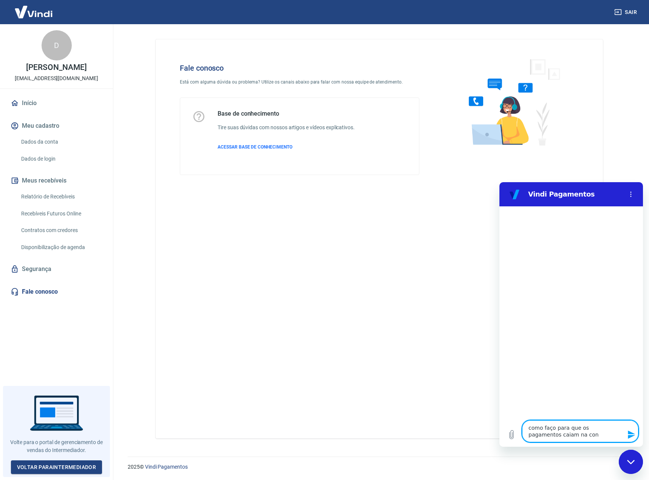
type textarea "como faço para que os pagamentos caiam na cont"
type textarea "x"
type textarea "como faço para que os pagamentos caiam na conta"
type textarea "x"
type textarea "como faço para que os pagamentos caiam na conta"
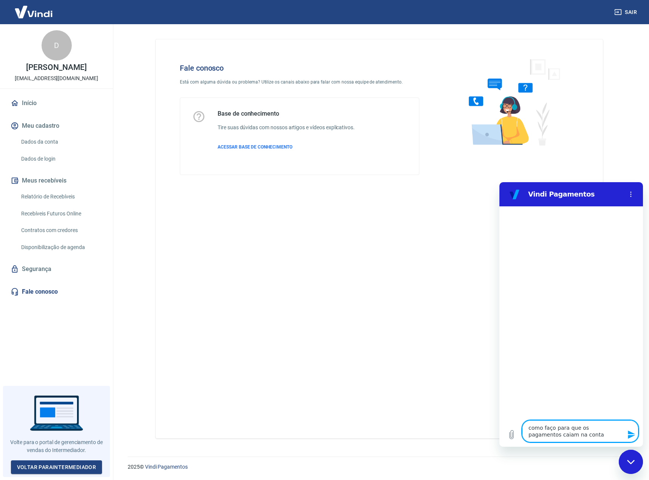
type textarea "x"
type textarea "como faço para que os pagamentos caiam na conta d"
type textarea "x"
type textarea "como faço para que os pagamentos caiam na conta da"
type textarea "x"
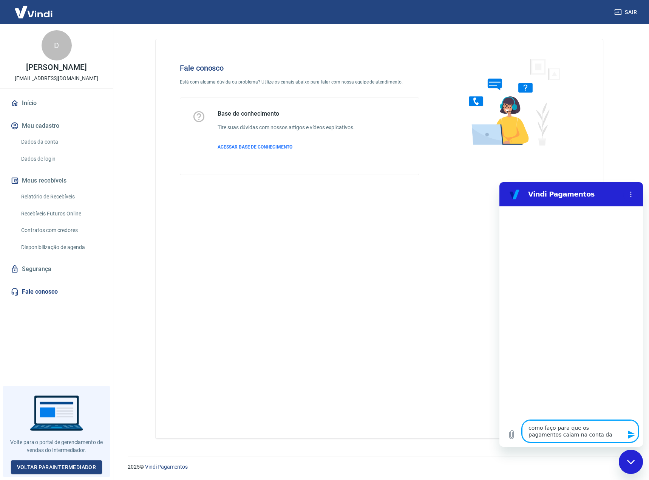
type textarea "como faço para que os pagamentos caiam na conta da"
type textarea "x"
type textarea "como faço para que os pagamentos caiam na conta da v"
type textarea "x"
type textarea "como faço para que os pagamentos caiam na conta da vi"
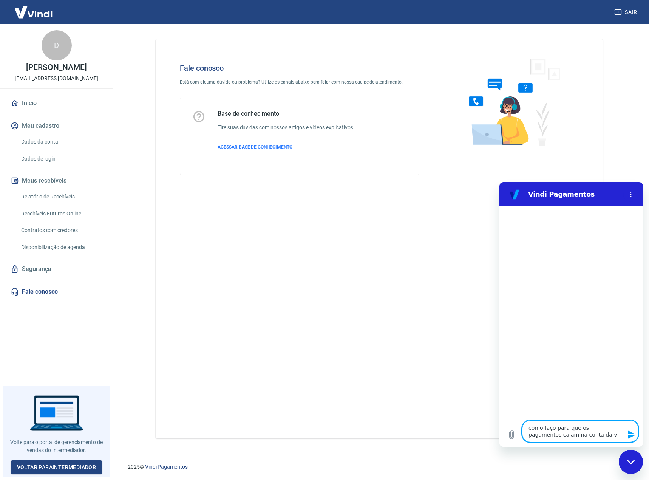
type textarea "x"
type textarea "como faço para que os pagamentos caiam na conta da vin"
type textarea "x"
type textarea "como faço para que os pagamentos caiam na conta da vind"
type textarea "x"
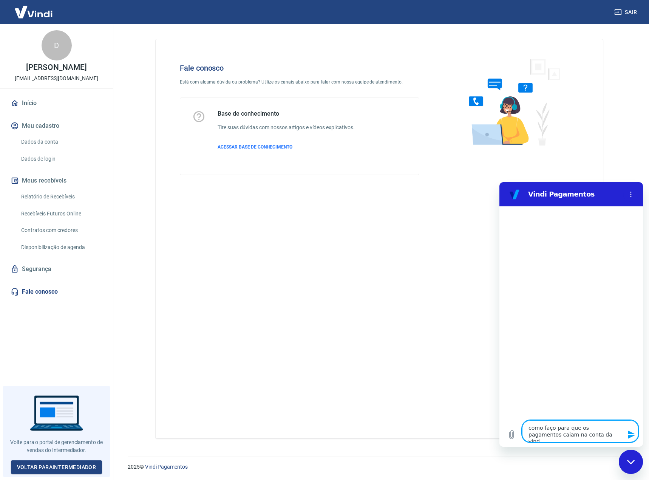
type textarea "como faço para que os pagamentos caiam na conta da vindi"
type textarea "x"
type textarea "como faço para que os pagamentos caiam na conta da vindi?"
type textarea "x"
type textarea "como faço para que os pagamentos caiam na conta da vindi?"
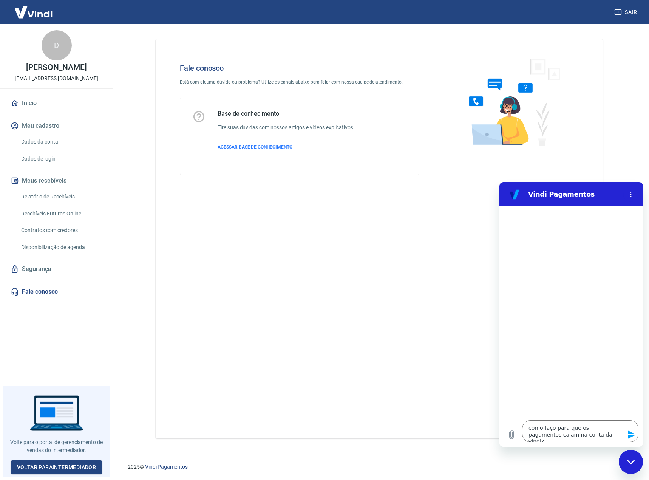
click at [628, 434] on icon "Enviar mensagem" at bounding box center [631, 434] width 9 height 9
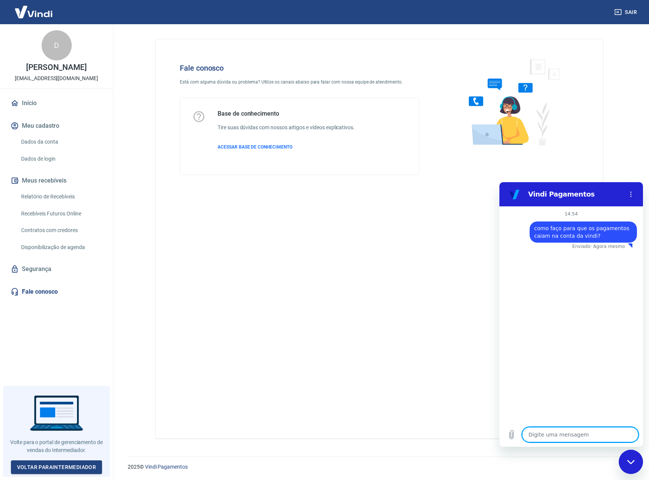
type textarea "x"
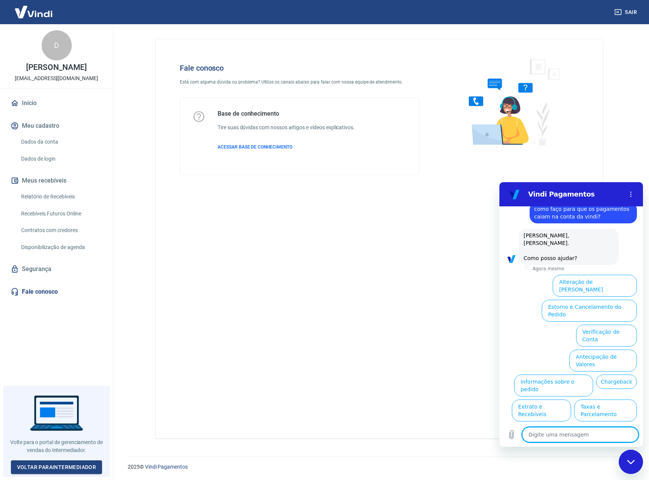
type textarea "a"
type textarea "x"
type textarea "at"
type textarea "x"
type textarea "ate"
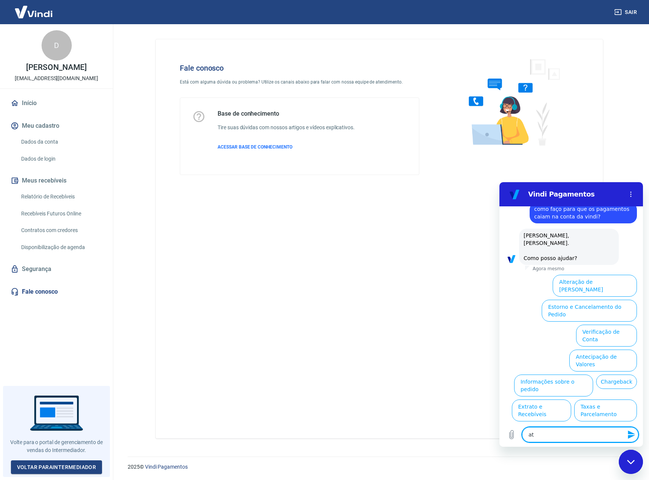
type textarea "x"
type textarea "aten"
type textarea "x"
type textarea "atend"
type textarea "x"
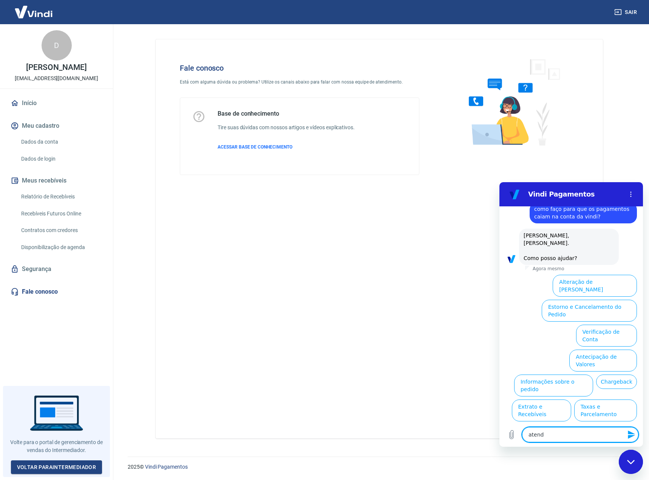
type textarea "atende"
type textarea "x"
type textarea "atenden"
type textarea "x"
type textarea "atendent"
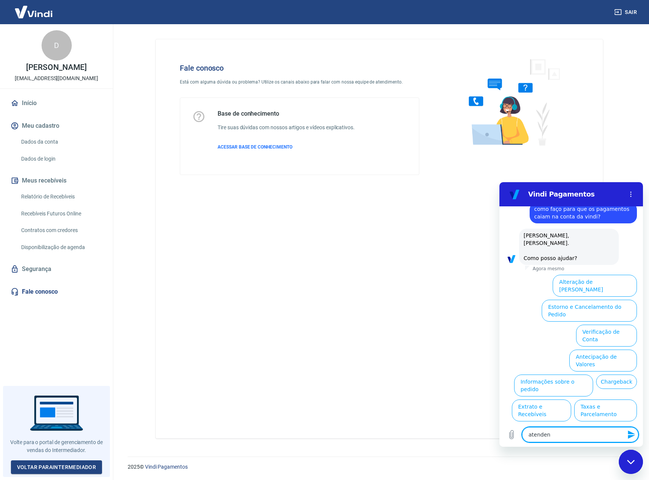
type textarea "x"
type textarea "atendente"
type textarea "x"
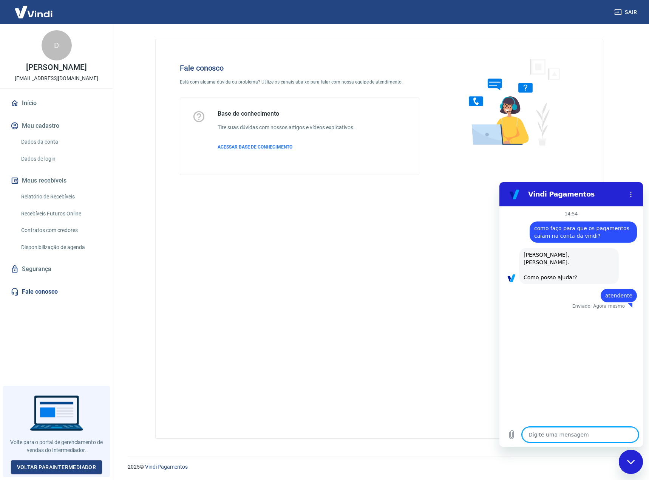
type textarea "x"
type textarea "t"
type textarea "x"
type textarea "tr"
type textarea "x"
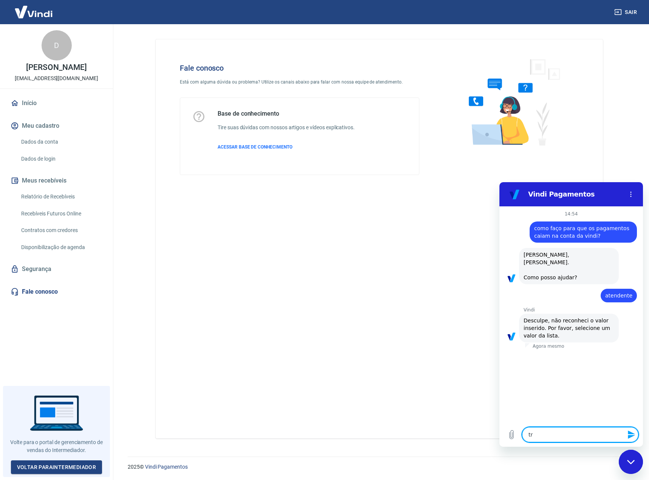
type textarea "tra"
type textarea "x"
type textarea "tran"
type textarea "x"
type textarea "tranf"
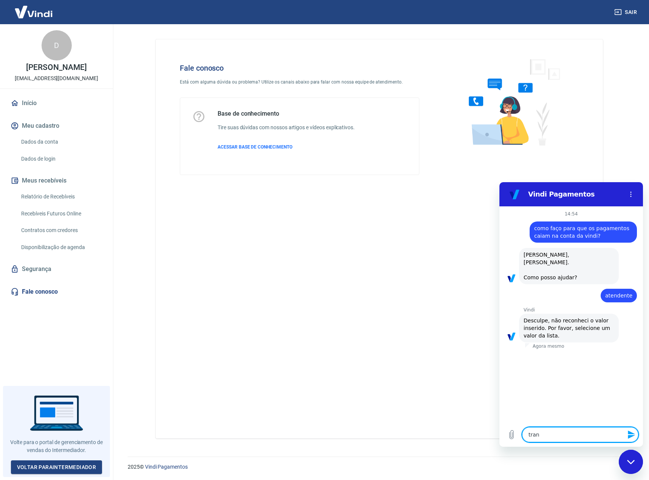
type textarea "x"
type textarea "tranfe"
type textarea "x"
type textarea "tranfer"
type textarea "x"
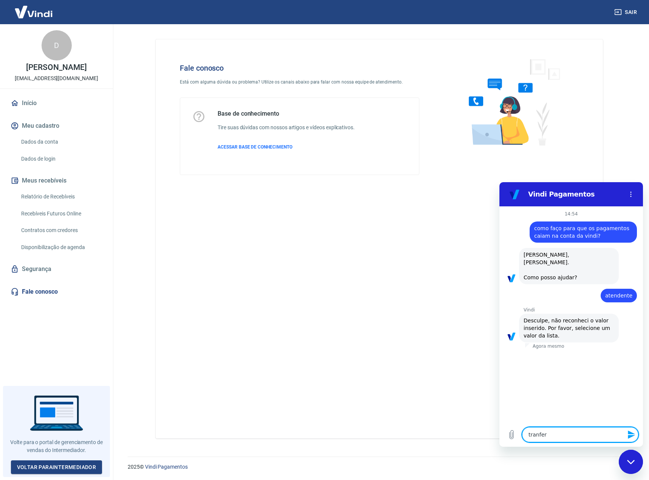
type textarea "tranfere"
type textarea "x"
type textarea "tranferen"
type textarea "x"
type textarea "tranferenc"
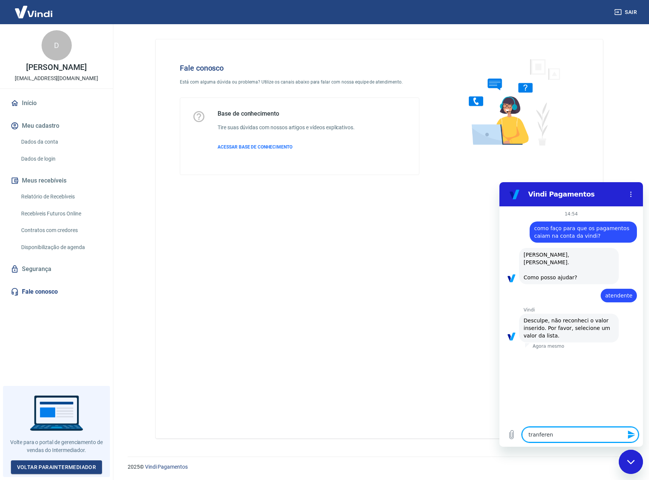
type textarea "x"
type textarea "tranferenci"
type textarea "x"
type textarea "tranferencia"
type textarea "x"
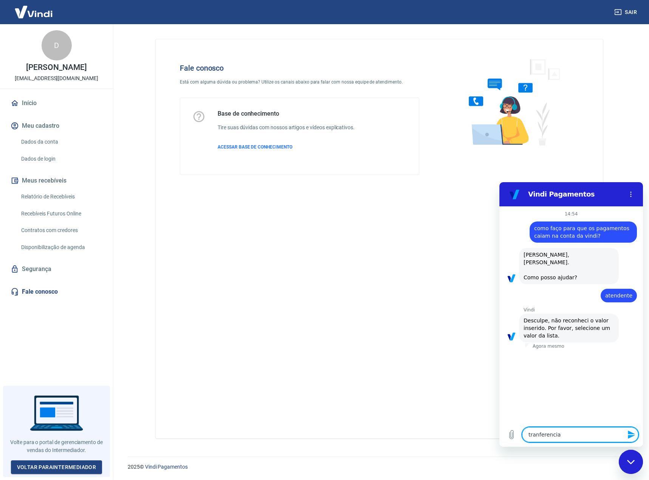
type textarea "tranferencia"
type textarea "x"
type textarea "tranferencia a"
type textarea "x"
type textarea "tranferencia au"
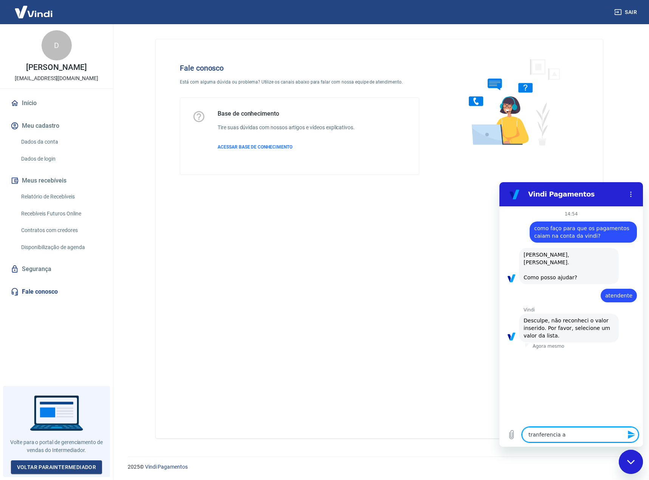
type textarea "x"
type textarea "tranferencia aut"
type textarea "x"
type textarea "tranferencia auto"
type textarea "x"
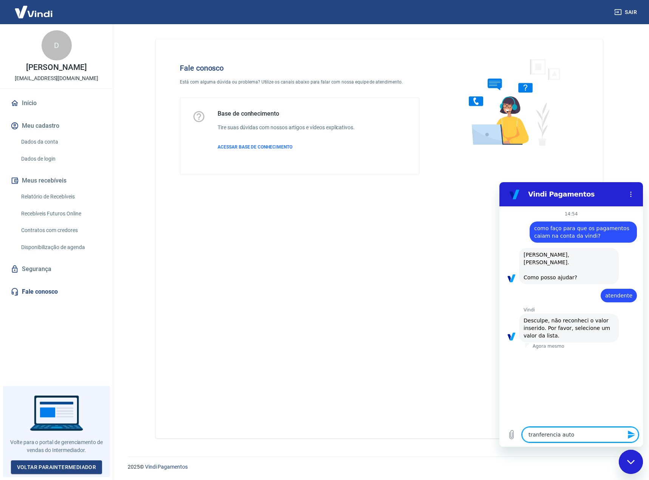
type textarea "tranferencia autoa"
type textarea "x"
type textarea "tranferencia autoat"
type textarea "x"
type textarea "tranferencia autoa"
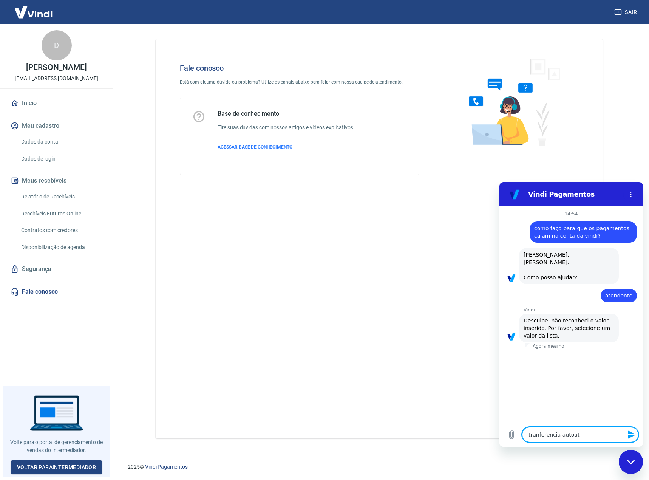
type textarea "x"
type textarea "tranferencia auto"
type textarea "x"
type textarea "tranferencia autom"
type textarea "x"
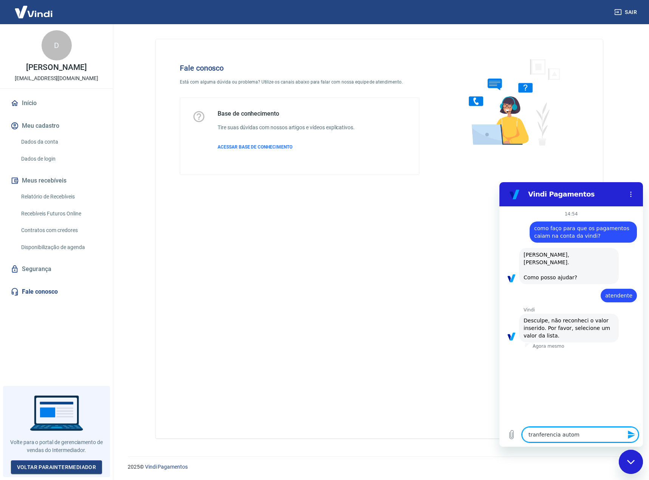
type textarea "tranferencia automa"
type textarea "x"
type textarea "tranferencia automat"
type textarea "x"
type textarea "tranferencia automati"
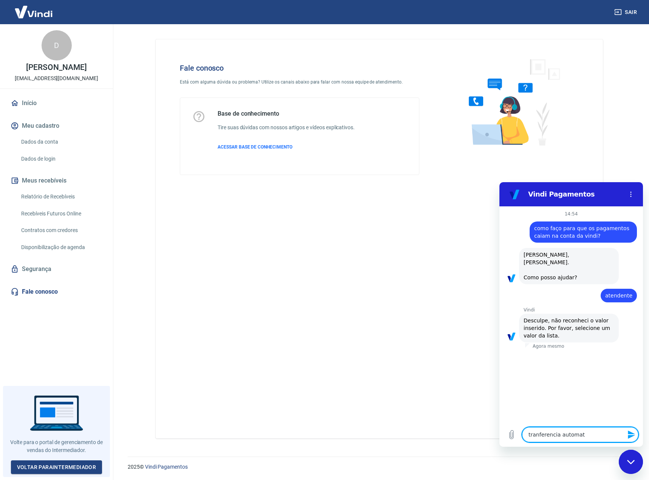
type textarea "x"
type textarea "tranferencia automatic"
type textarea "x"
type textarea "tranferencia automatica"
type textarea "x"
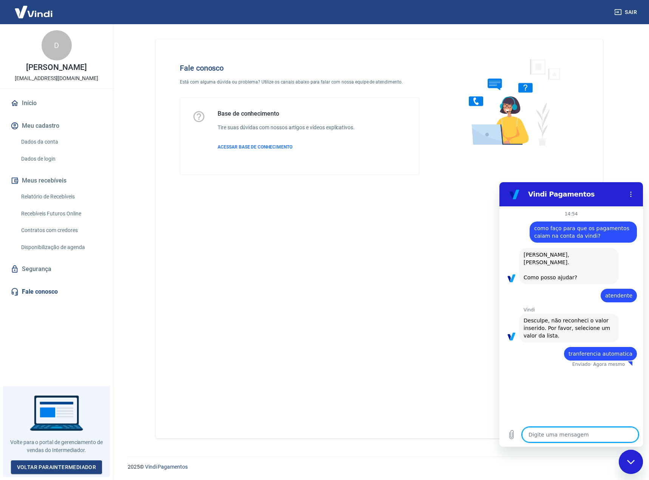
type textarea "x"
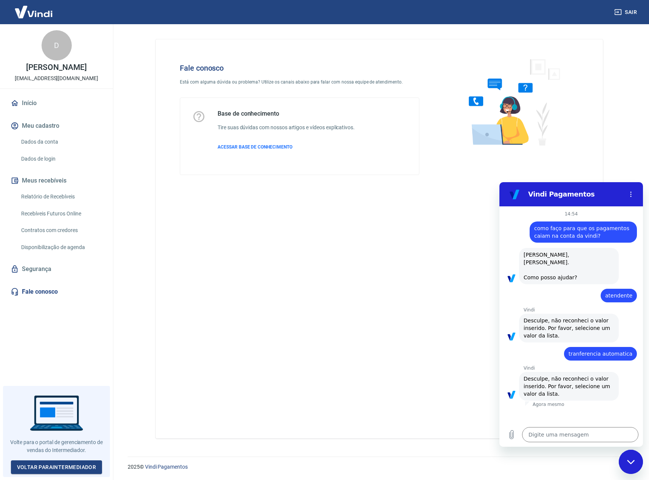
click at [631, 196] on circle "Menu de opções" at bounding box center [631, 196] width 1 height 1
click at [579, 411] on div "14:54 diz: como faço para que os pagamentos caiam na conta da vindi? Enviado · …" at bounding box center [571, 314] width 144 height 216
click at [575, 432] on textarea at bounding box center [580, 434] width 116 height 15
drag, startPoint x: 592, startPoint y: 238, endPoint x: 526, endPoint y: 230, distance: 66.3
click at [526, 230] on div "diz: como faço para que os pagamentos caiam na conta da vindi?" at bounding box center [568, 230] width 138 height 26
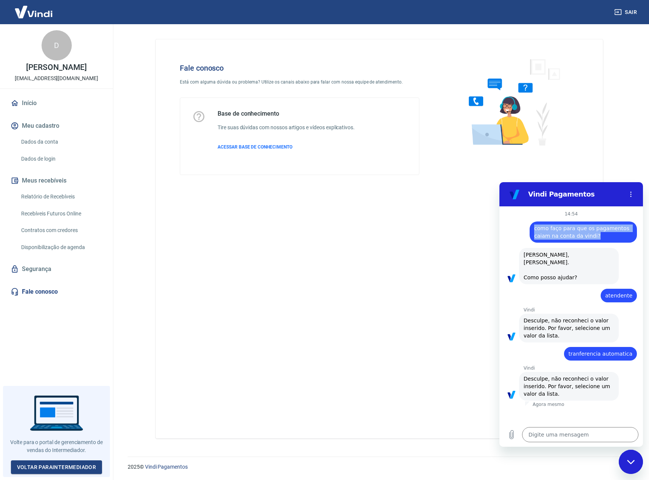
copy span "como faço para que os pagamentos caiam na conta da vindi?"
click at [576, 434] on textarea at bounding box center [580, 434] width 116 height 15
paste textarea "como faço para que os pagamentos caiam na conta da vindi?"
type textarea "como faço para que os pagamentos caiam na conta da vindi?"
type textarea "x"
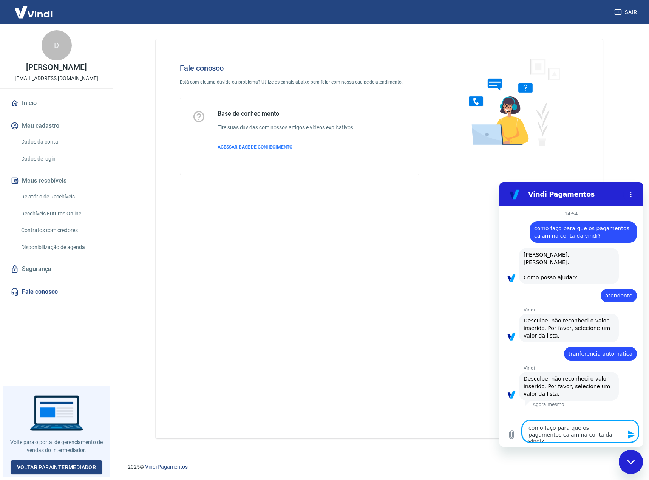
type textarea "como faço para que os pagamentos caiam na conta da vindi?"
click at [632, 438] on icon "Enviar mensagem" at bounding box center [631, 434] width 9 height 9
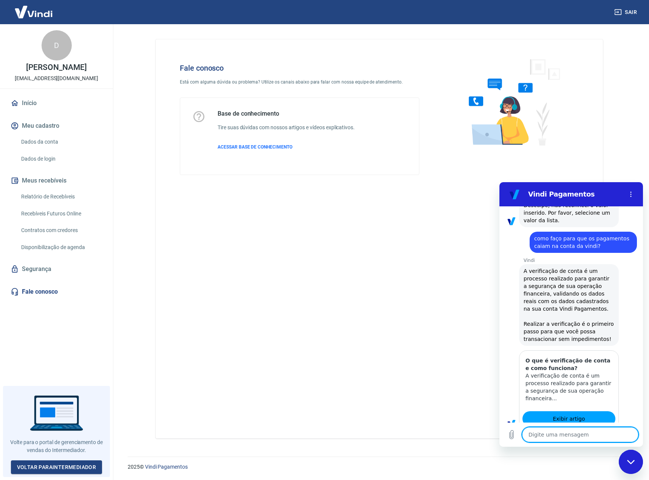
type textarea "x"
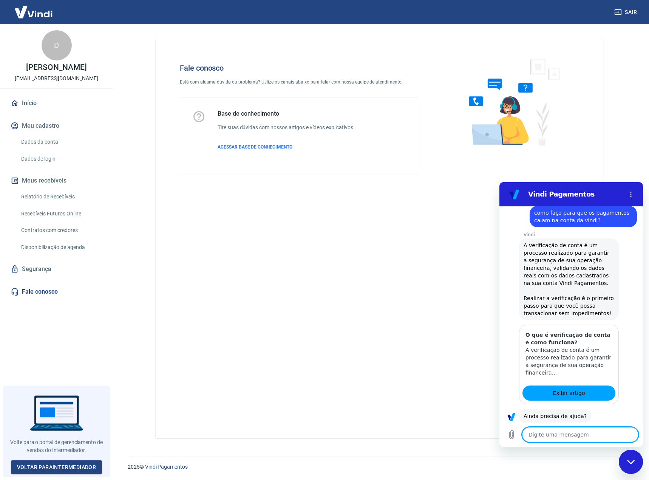
scroll to position [218, 0]
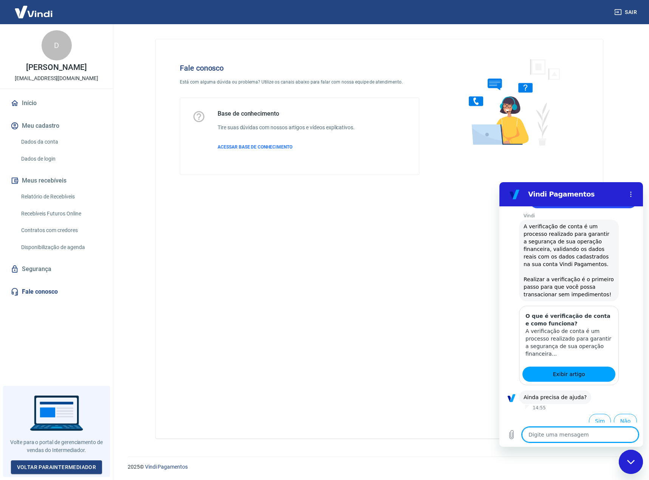
click at [563, 428] on textarea at bounding box center [580, 434] width 116 height 15
type textarea "j"
type textarea "x"
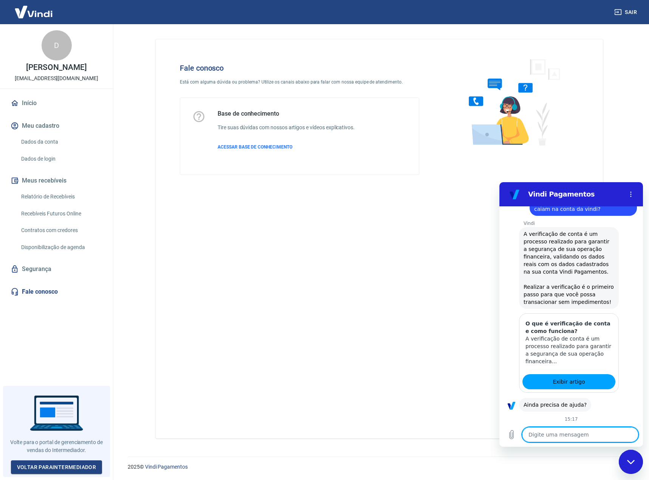
scroll to position [199, 0]
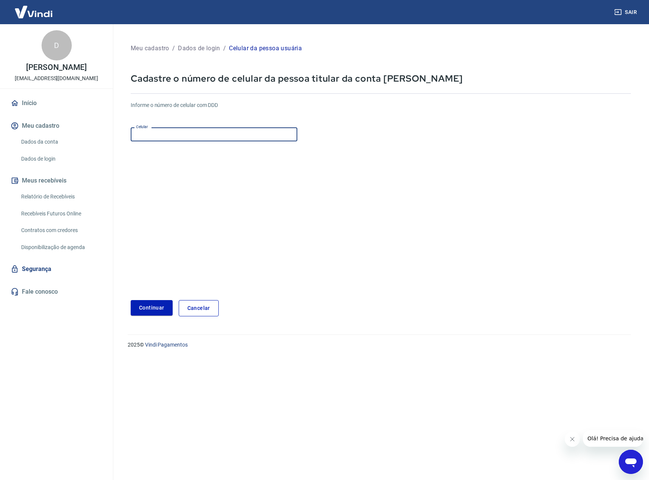
click at [210, 134] on input "Celular" at bounding box center [214, 134] width 167 height 14
type input "(51) 98170-8564"
click at [159, 304] on button "Continuar" at bounding box center [152, 307] width 42 height 15
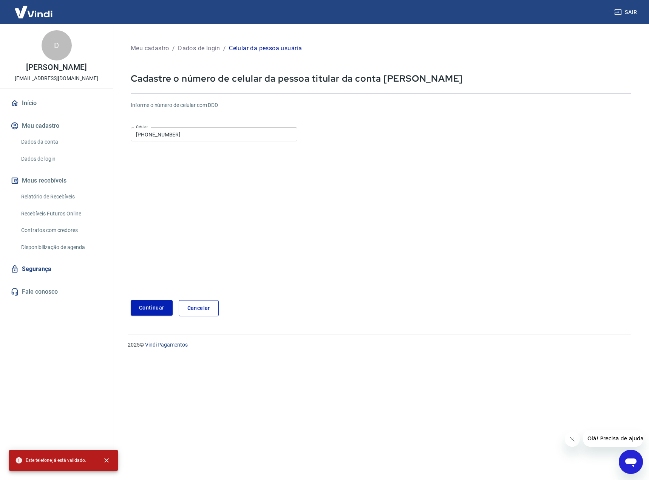
click at [42, 153] on link "Dados de login" at bounding box center [61, 158] width 86 height 15
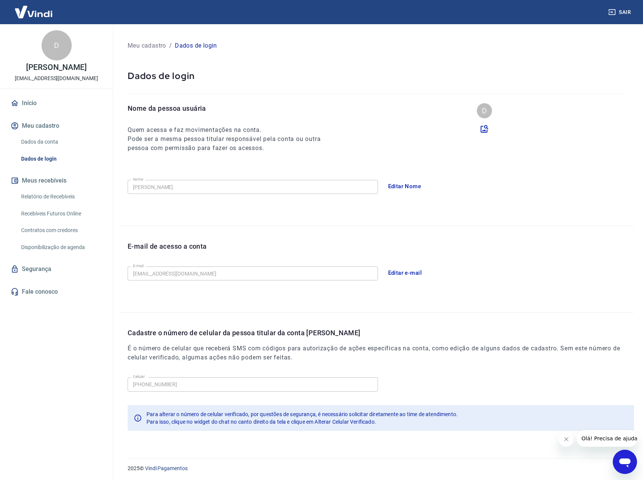
scroll to position [4, 0]
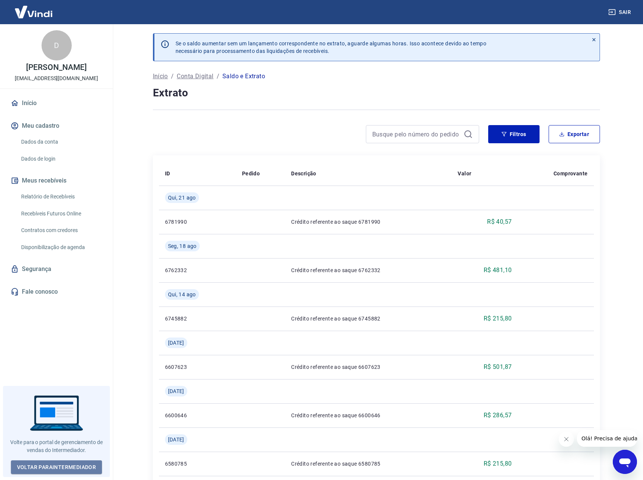
click at [74, 467] on link "Voltar para Intermediador" at bounding box center [56, 467] width 91 height 14
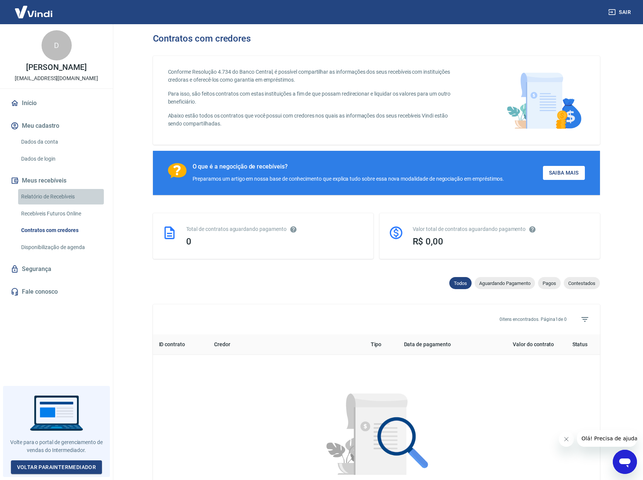
click at [56, 195] on link "Relatório de Recebíveis" at bounding box center [61, 196] width 86 height 15
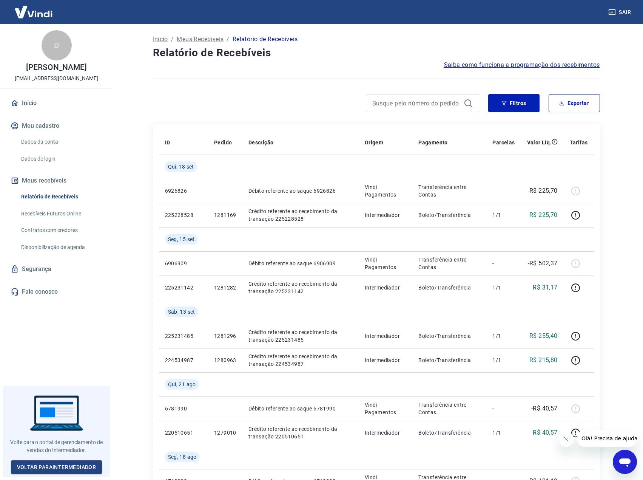
click at [451, 189] on p "Transferência entre Contas" at bounding box center [450, 190] width 62 height 15
